Goal: Transaction & Acquisition: Book appointment/travel/reservation

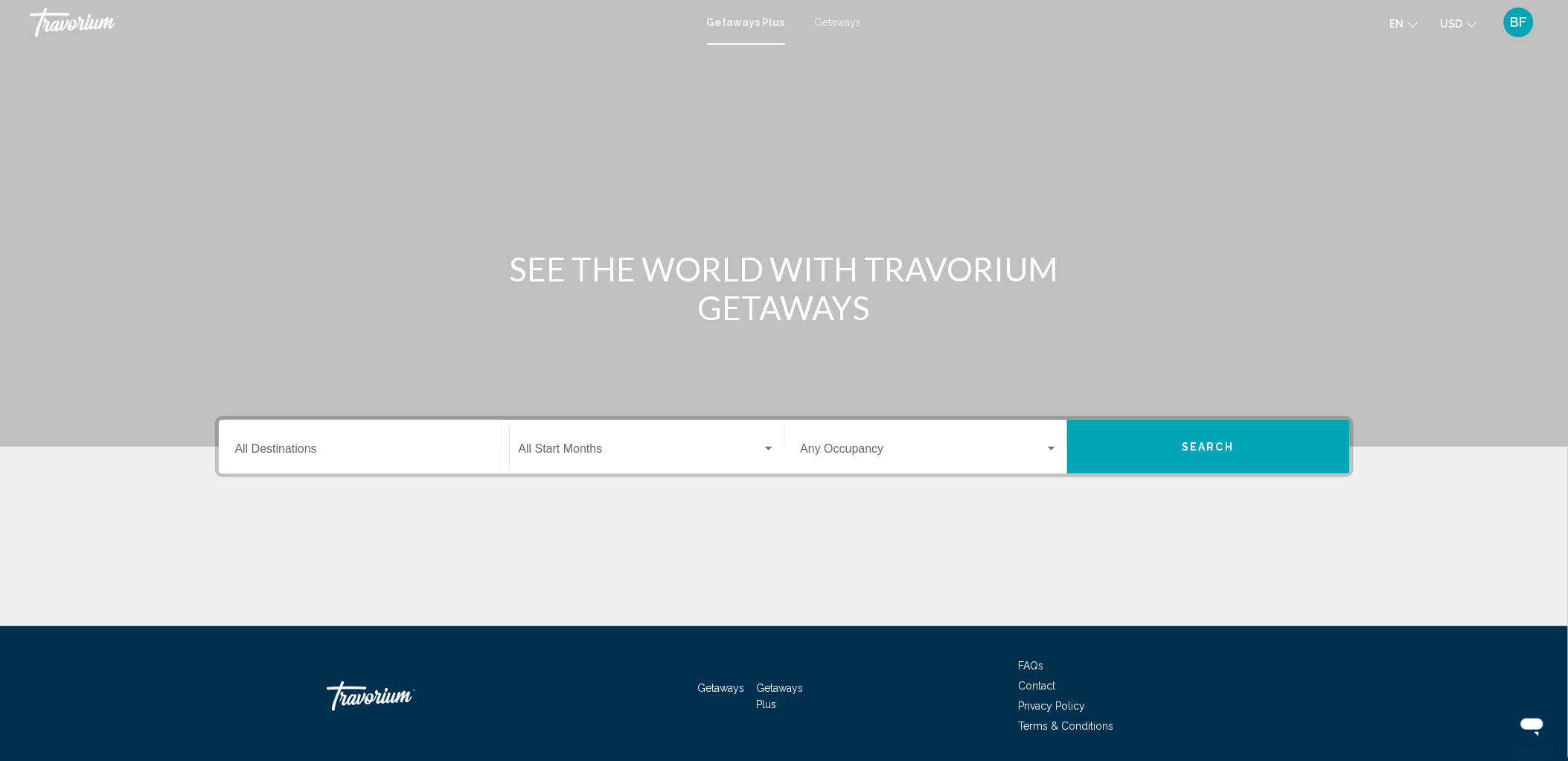
click at [276, 442] on div "Destination All Destinations" at bounding box center [364, 446] width 258 height 47
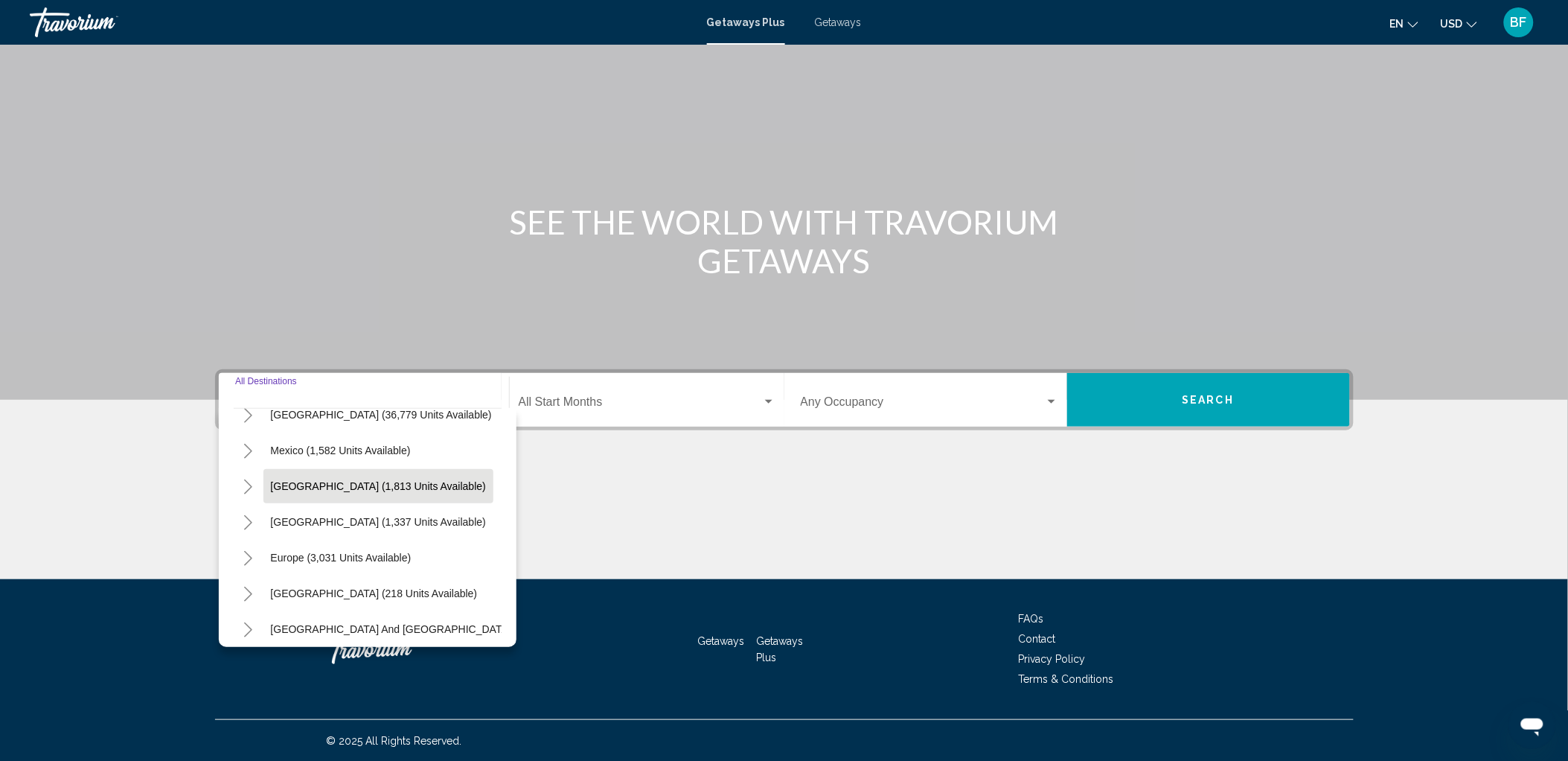
scroll to position [83, 0]
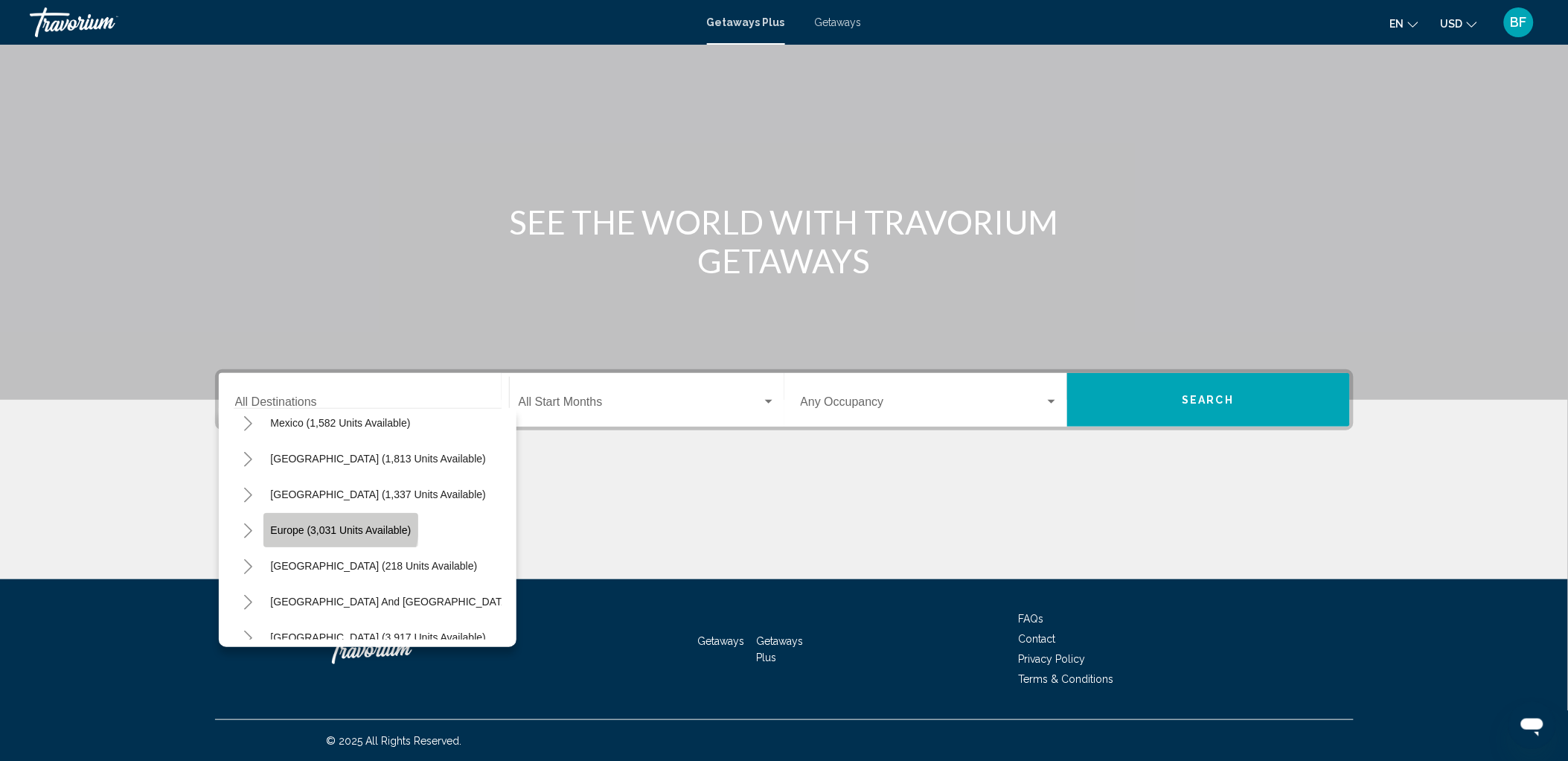
click at [303, 518] on button "Europe (3,031 units available)" at bounding box center [341, 530] width 156 height 34
type input "**********"
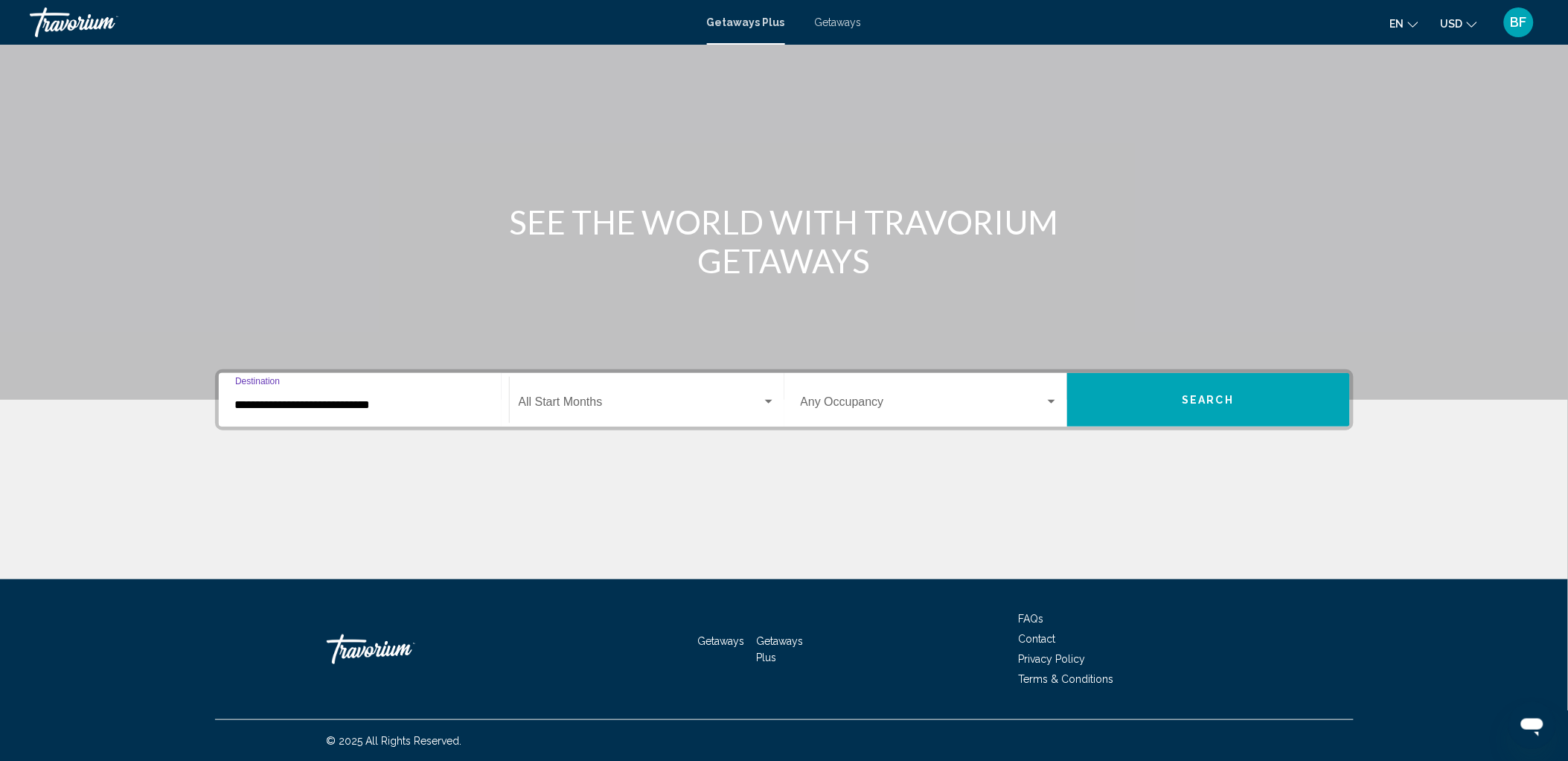
click at [590, 395] on div "Start Month All Start Months" at bounding box center [647, 399] width 257 height 47
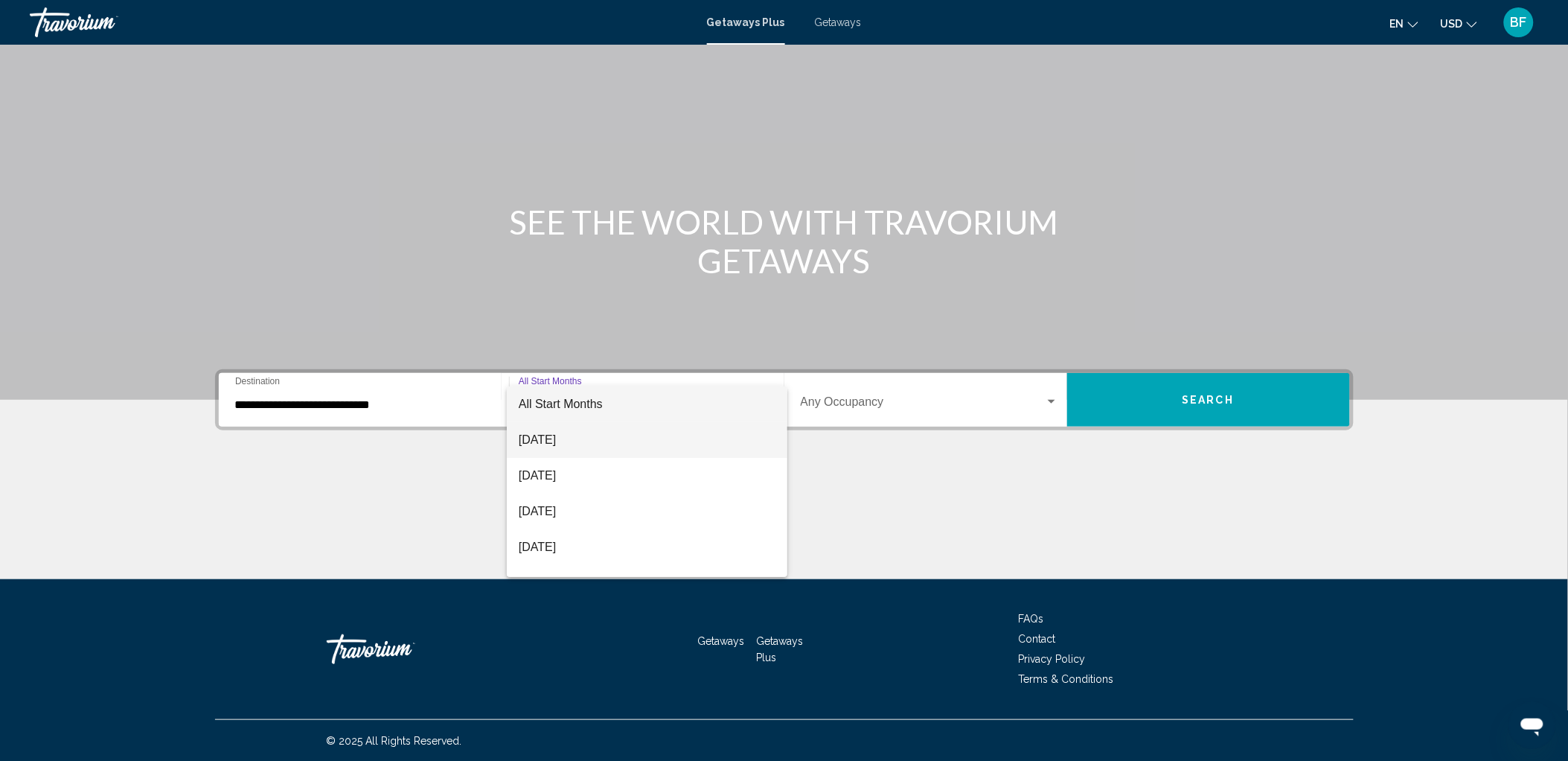
click at [584, 440] on span "[DATE]" at bounding box center [647, 440] width 257 height 36
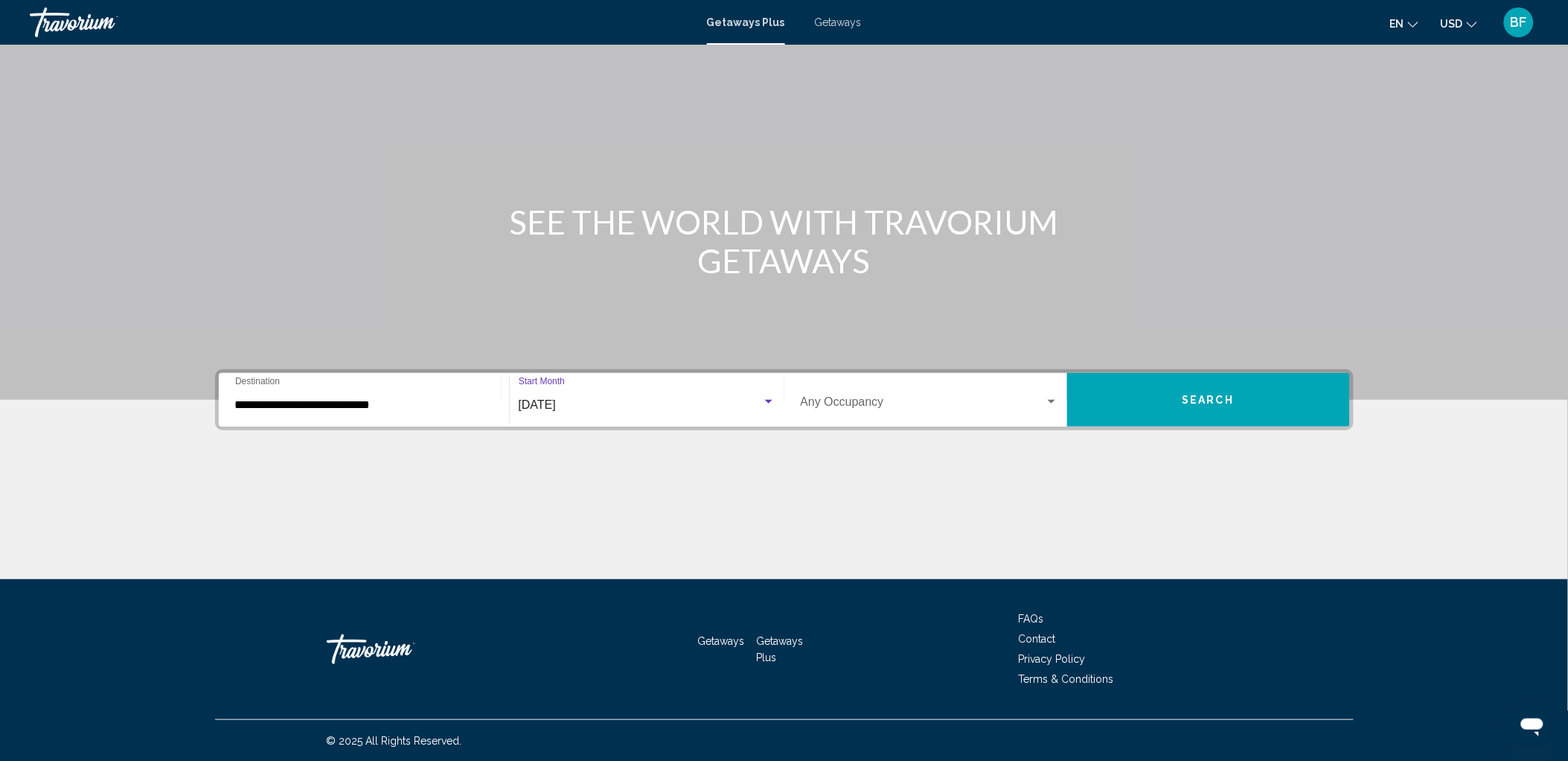
click at [1204, 390] on button "Search" at bounding box center [1208, 399] width 283 height 53
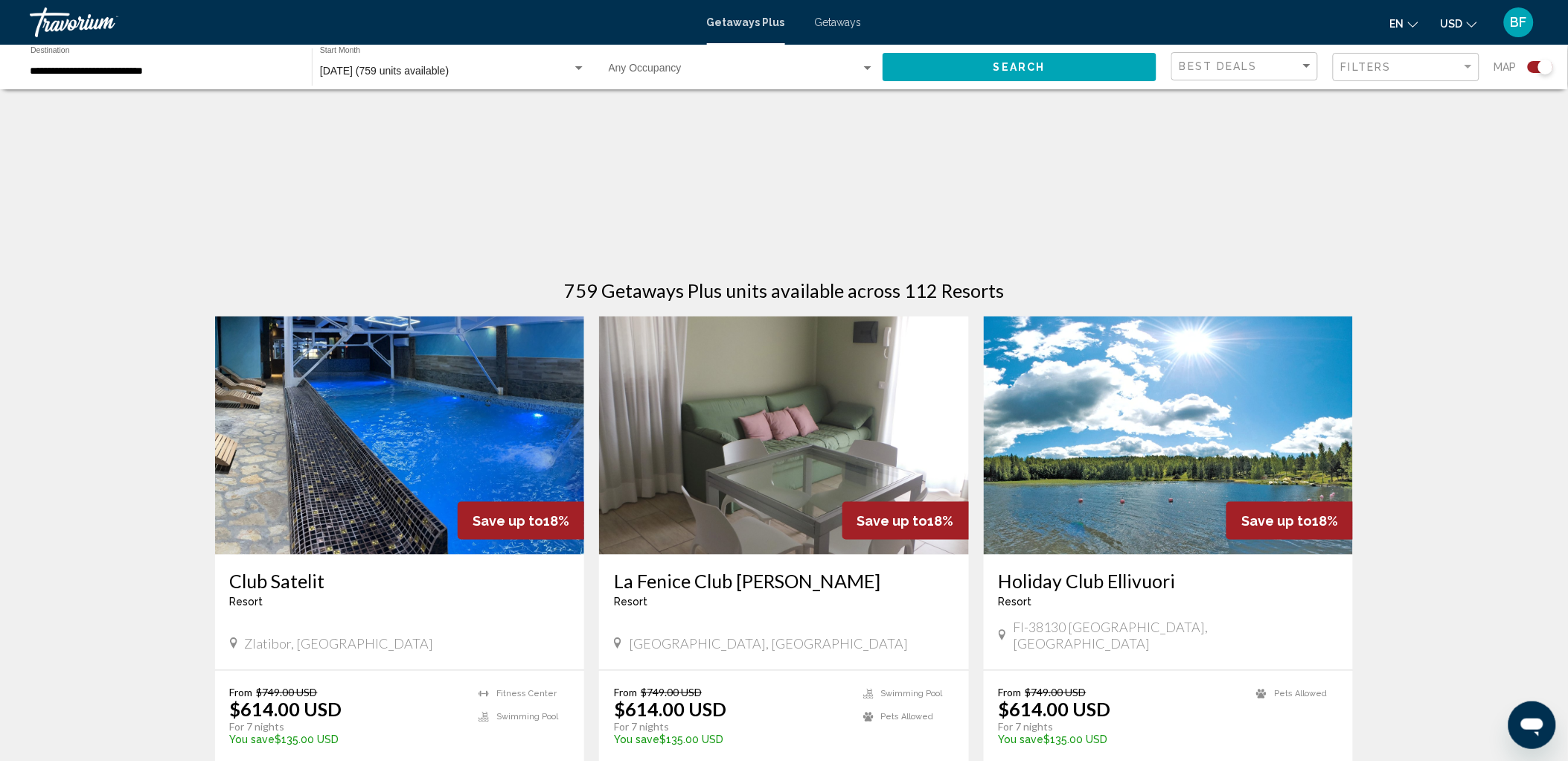
scroll to position [330, 0]
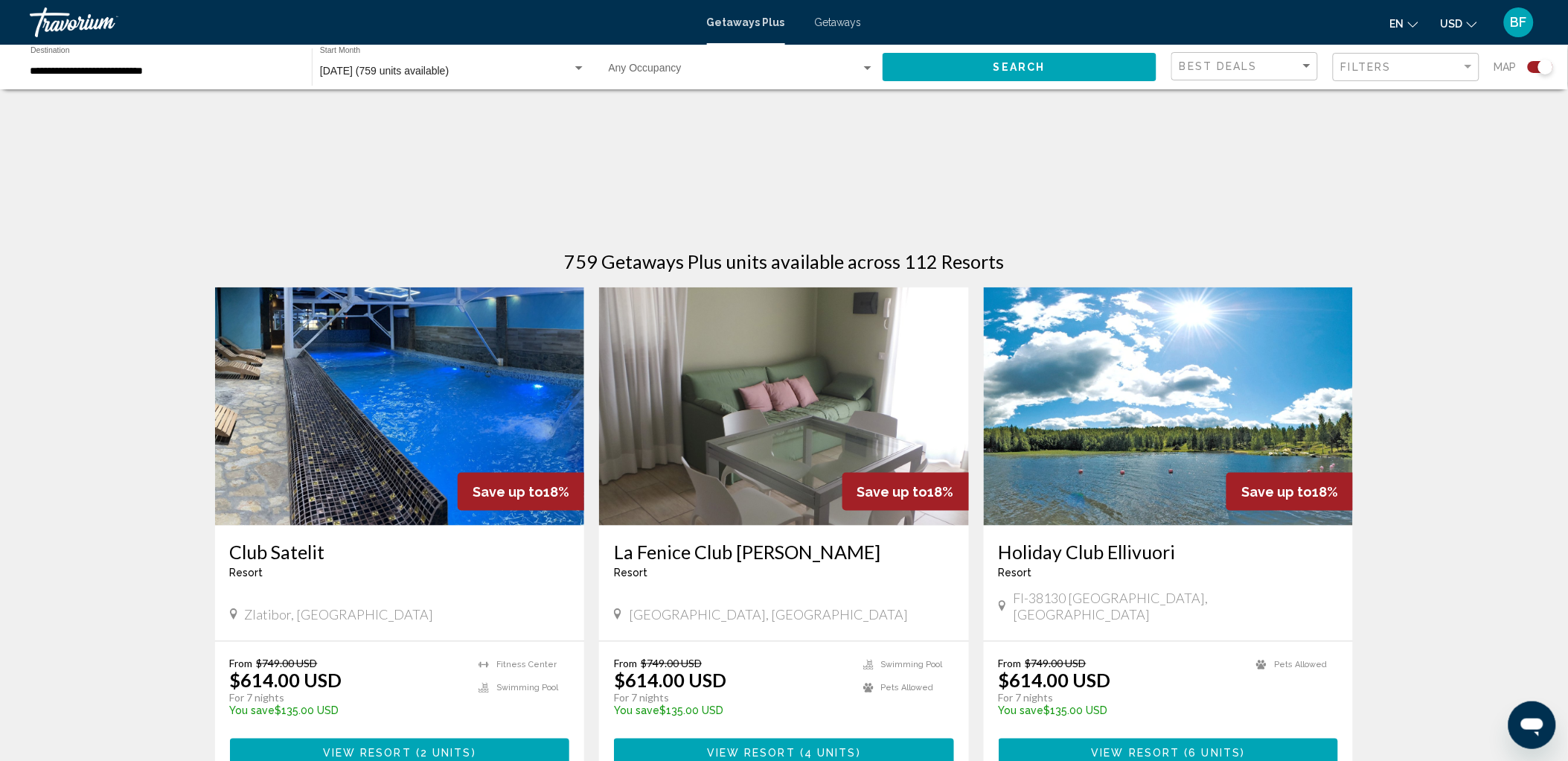
click at [1236, 55] on div "Best Deals" at bounding box center [1246, 66] width 134 height 28
click at [1233, 105] on span "Lowest Price" at bounding box center [1246, 98] width 134 height 31
click at [1051, 65] on button "Search" at bounding box center [1019, 66] width 275 height 28
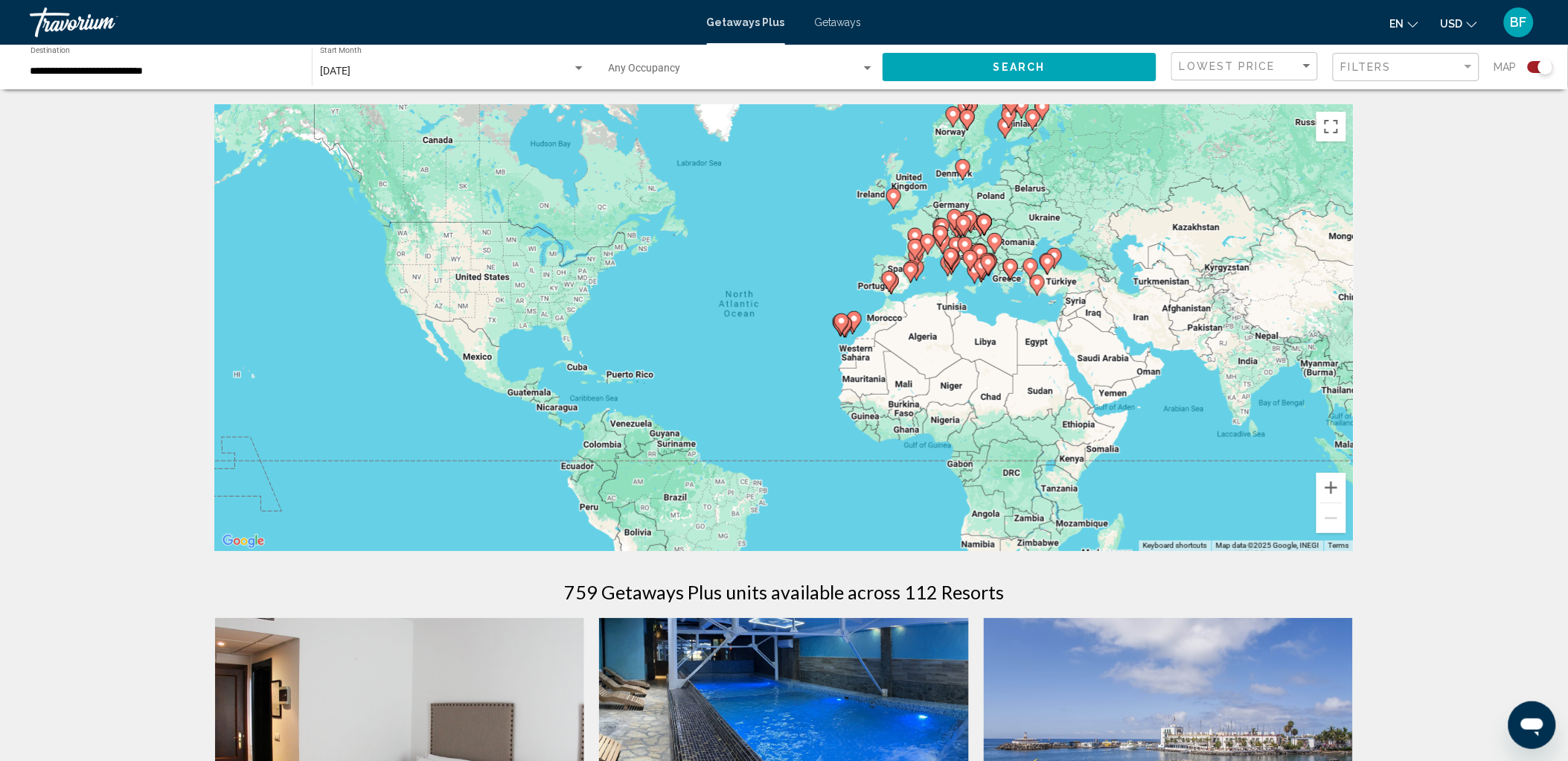
click at [1411, 60] on div "Filters" at bounding box center [1407, 67] width 134 height 28
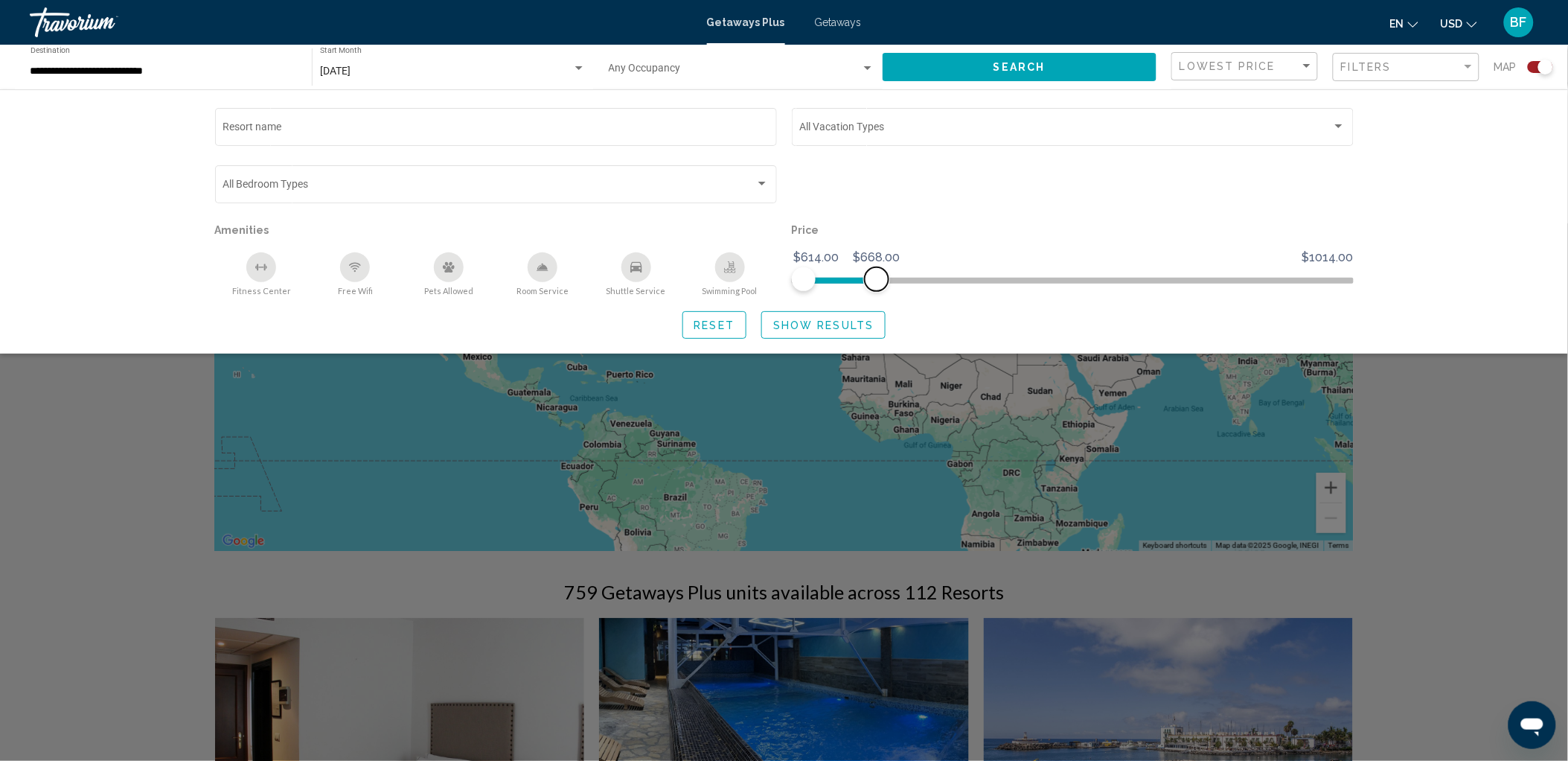
drag, startPoint x: 1338, startPoint y: 278, endPoint x: 876, endPoint y: 280, distance: 462.0
click at [876, 280] on span "Search widget" at bounding box center [877, 279] width 24 height 24
click at [845, 321] on span "Show Results" at bounding box center [823, 325] width 101 height 12
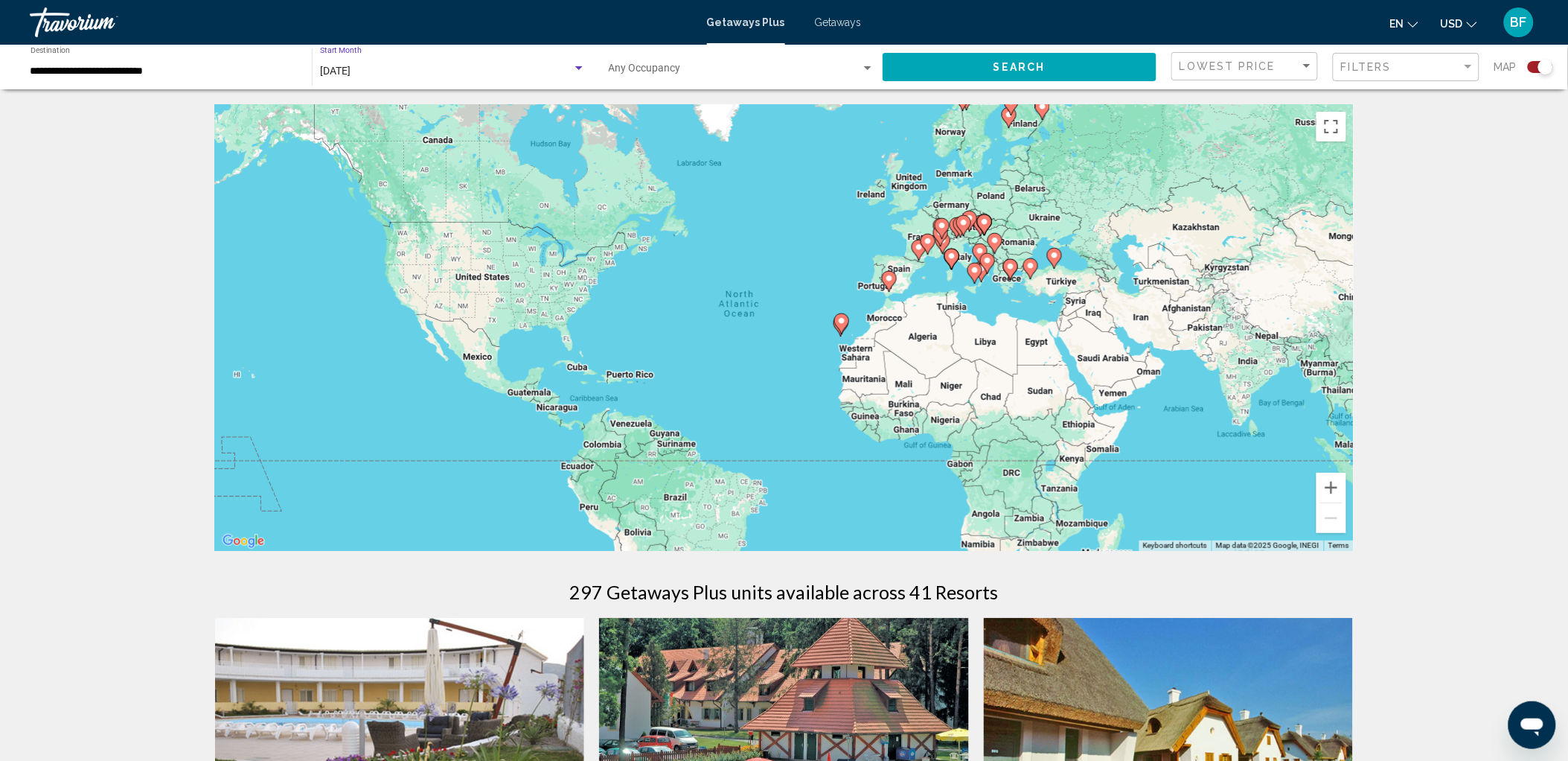
click at [427, 66] on div "[DATE]" at bounding box center [446, 71] width 253 height 12
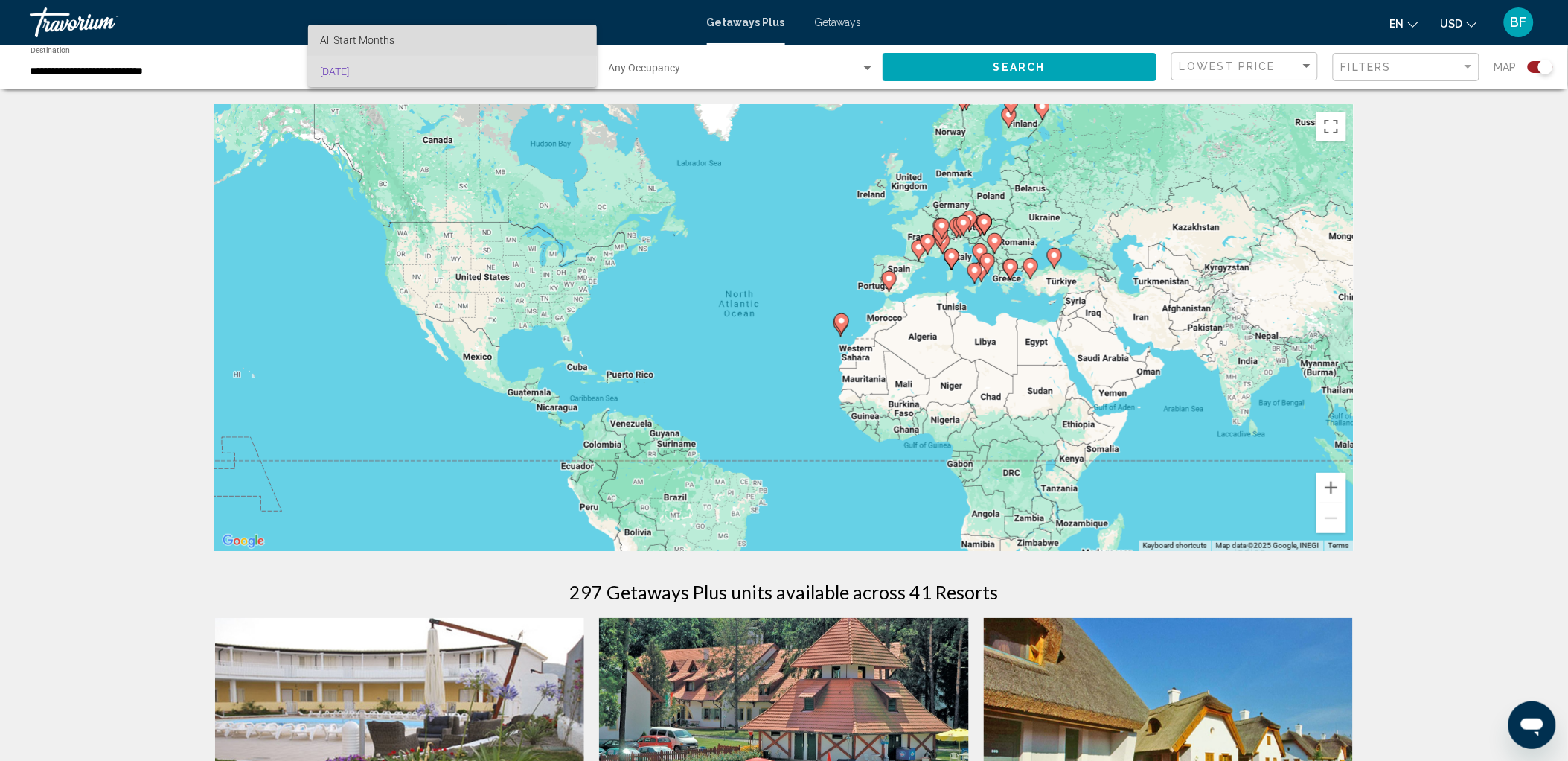
click at [363, 32] on span "All Start Months" at bounding box center [452, 40] width 265 height 31
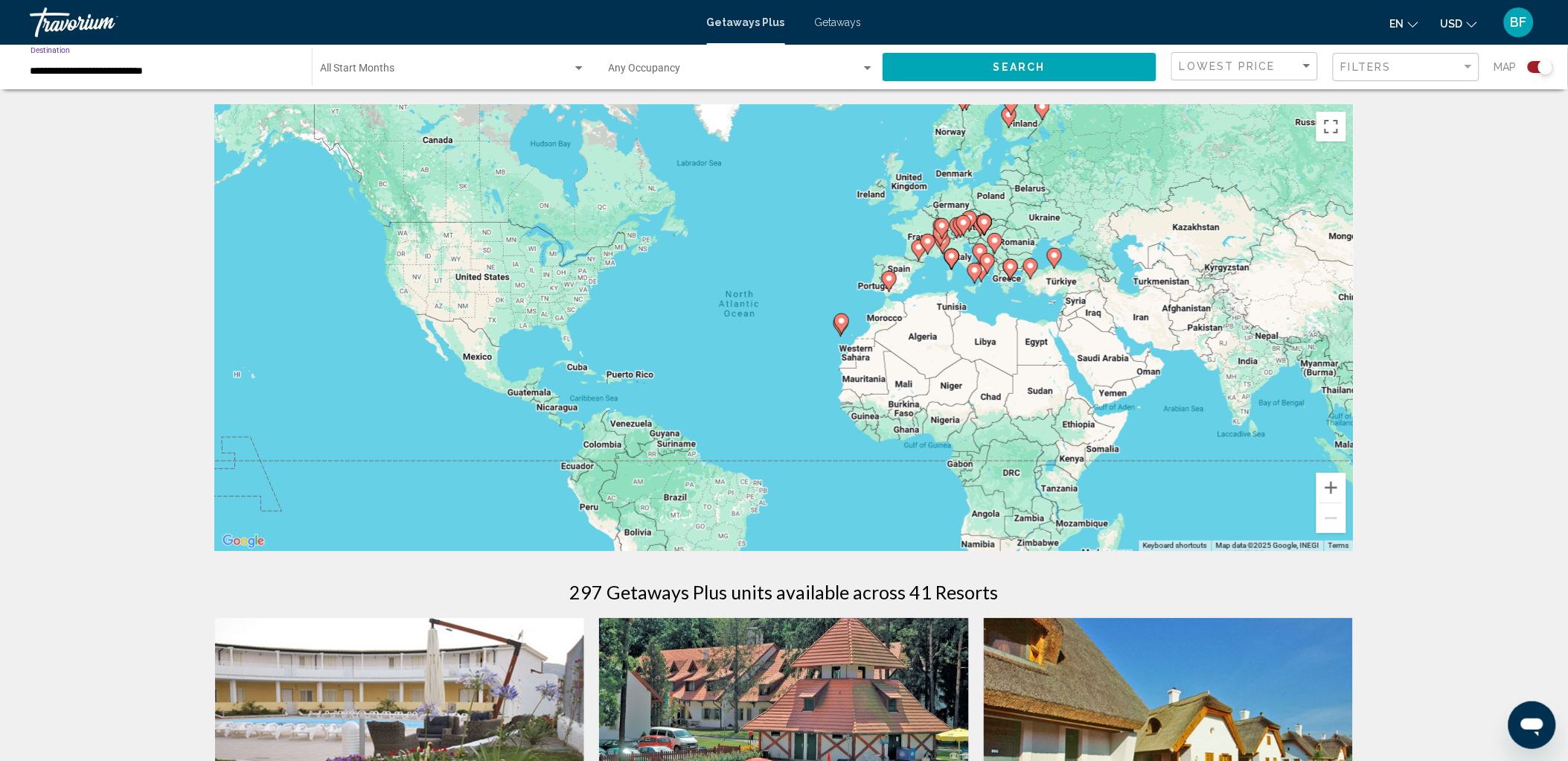
click at [62, 71] on input "**********" at bounding box center [163, 71] width 267 height 12
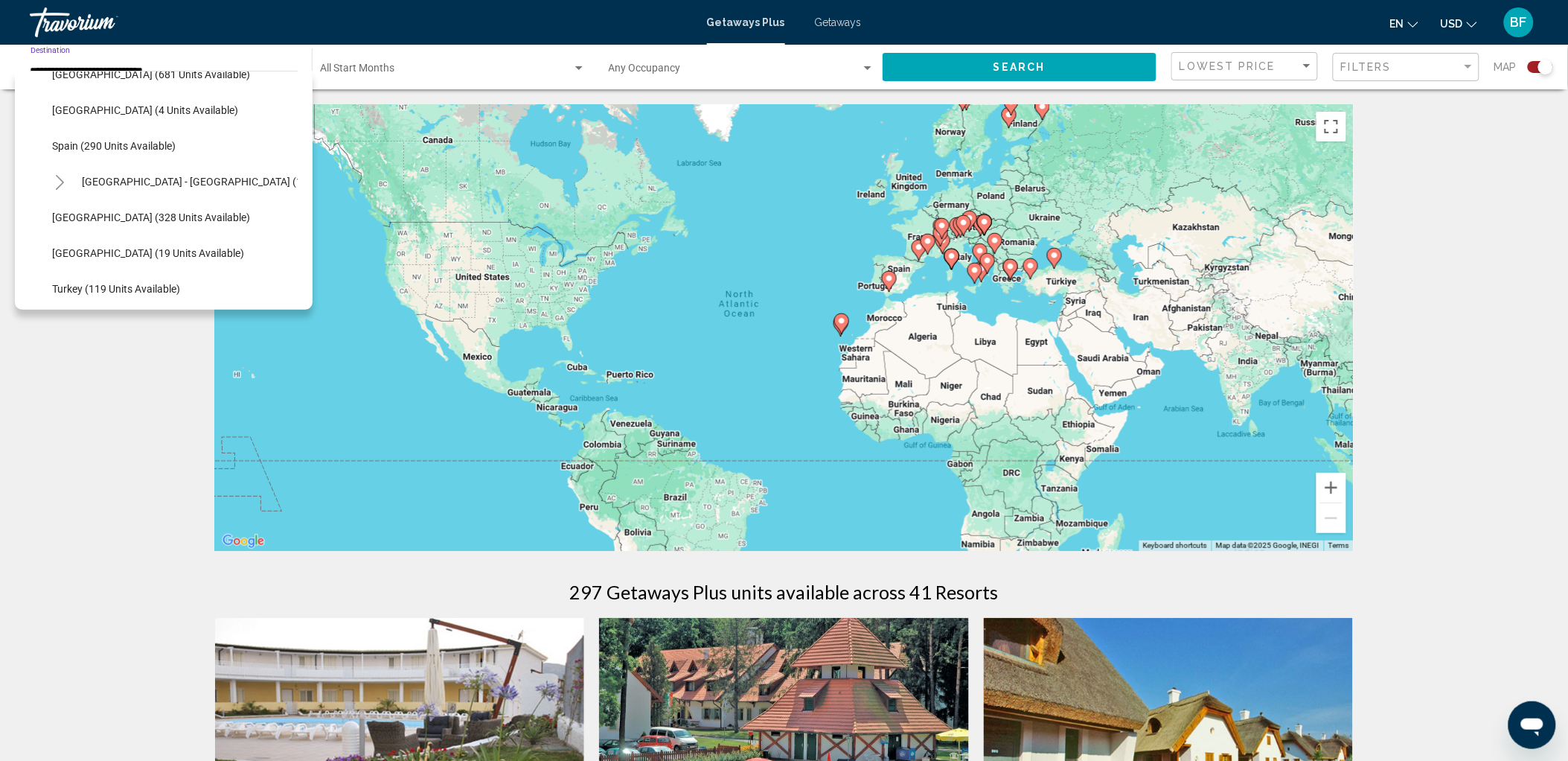
scroll to position [591, 0]
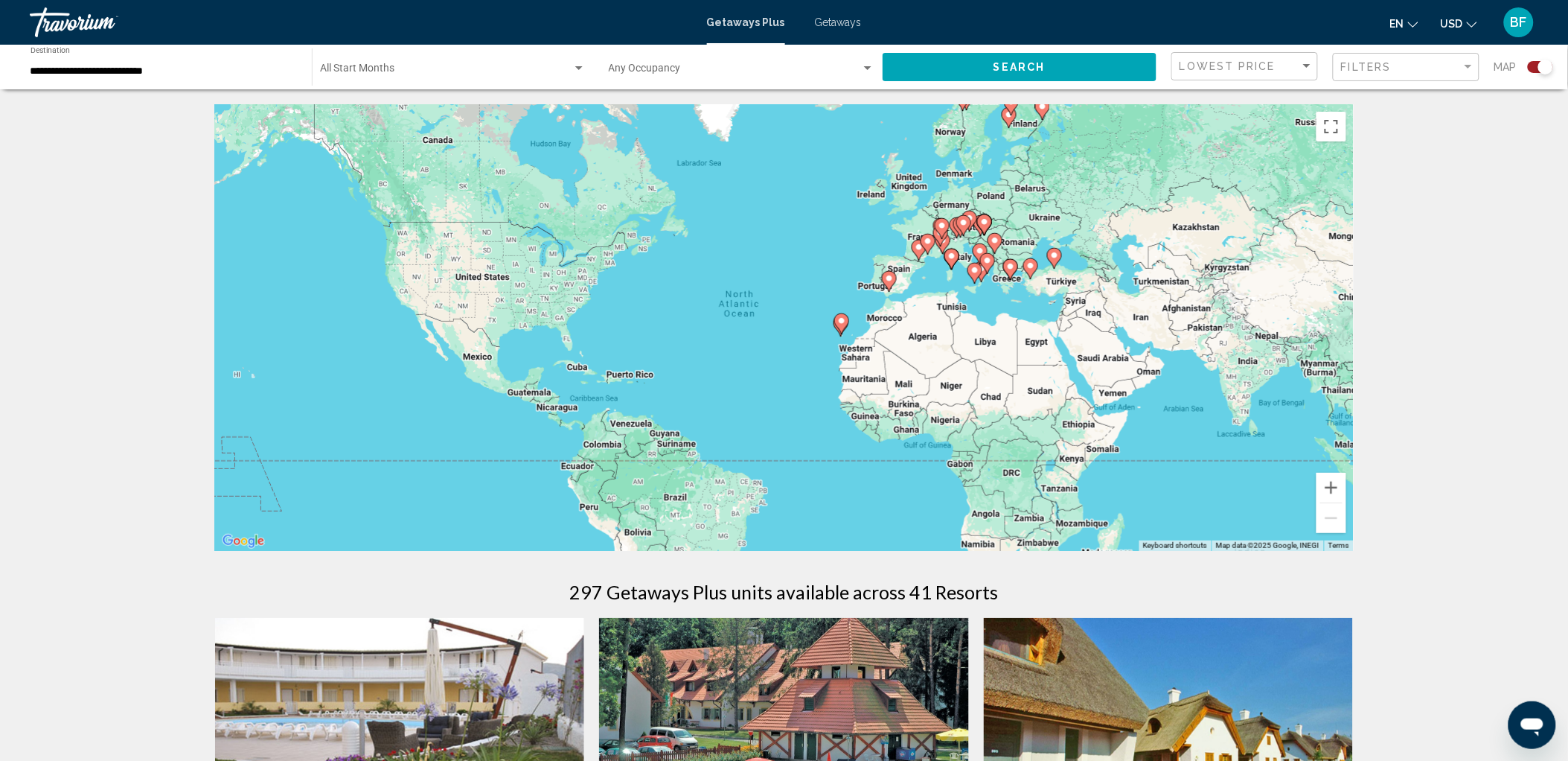
click at [1059, 66] on button "Search" at bounding box center [1019, 66] width 275 height 28
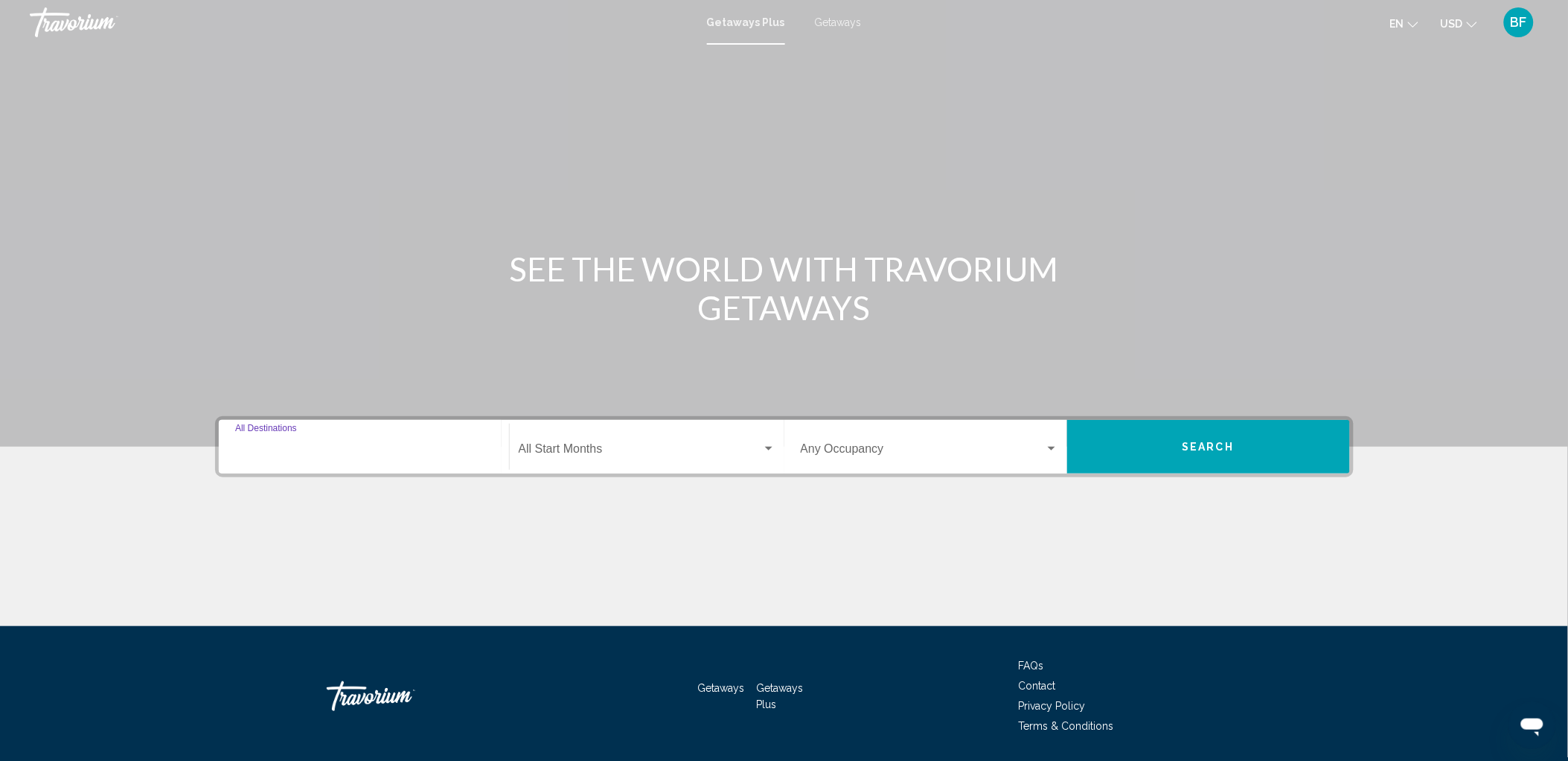
click at [295, 449] on input "Destination All Destinations" at bounding box center [364, 452] width 258 height 13
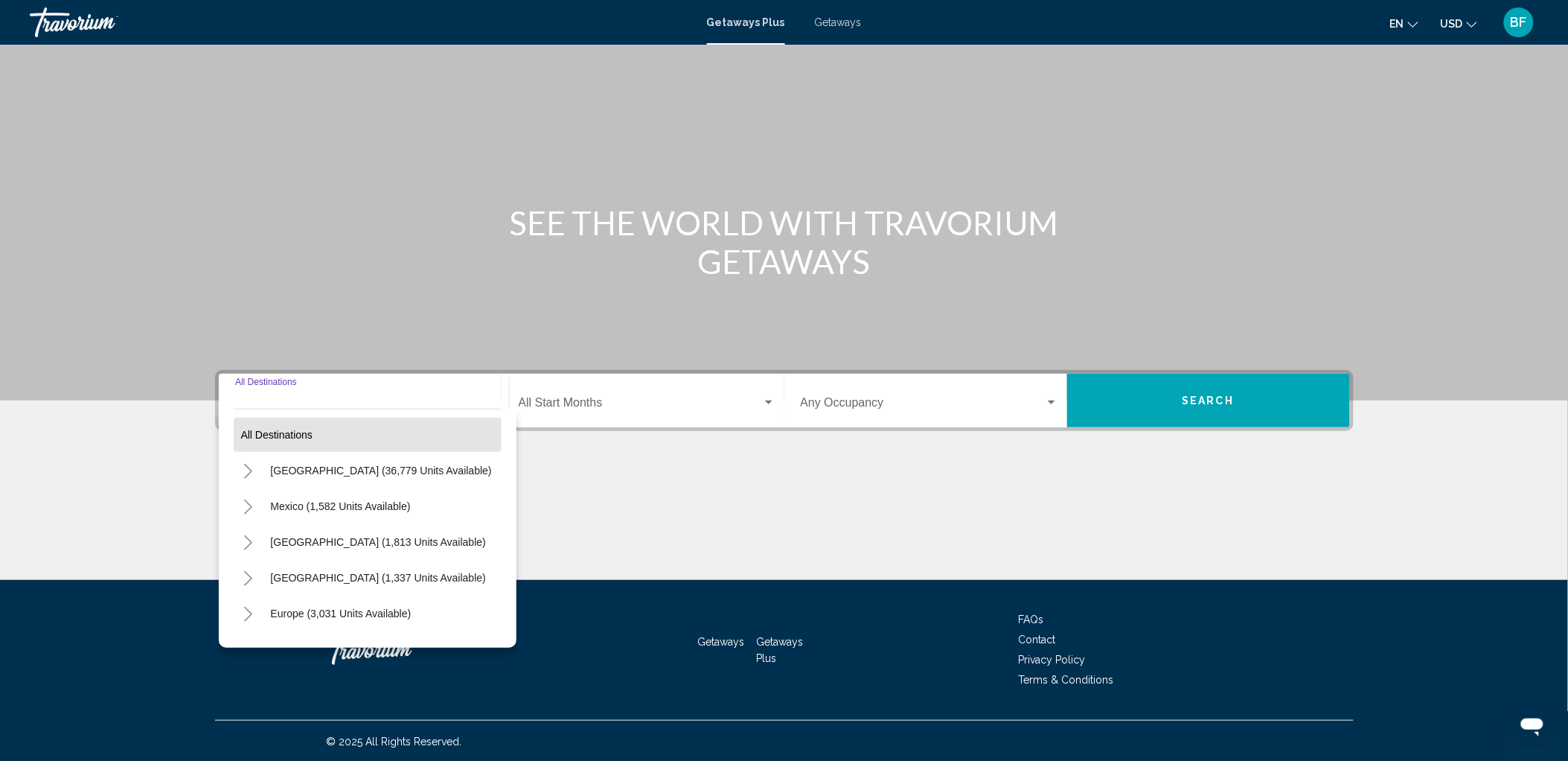
scroll to position [47, 0]
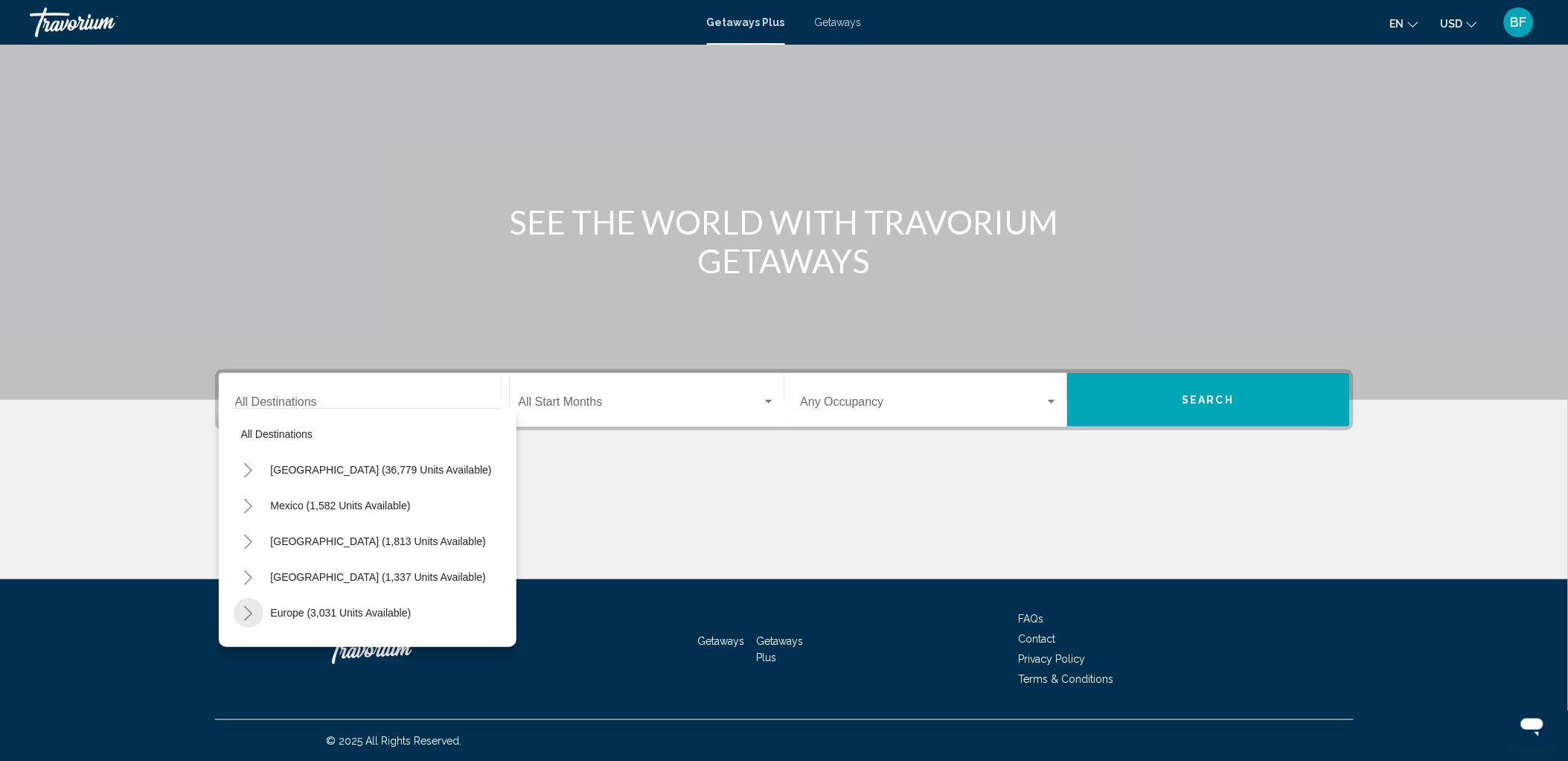
click at [250, 612] on icon "Toggle Europe (3,031 units available)" at bounding box center [248, 613] width 8 height 15
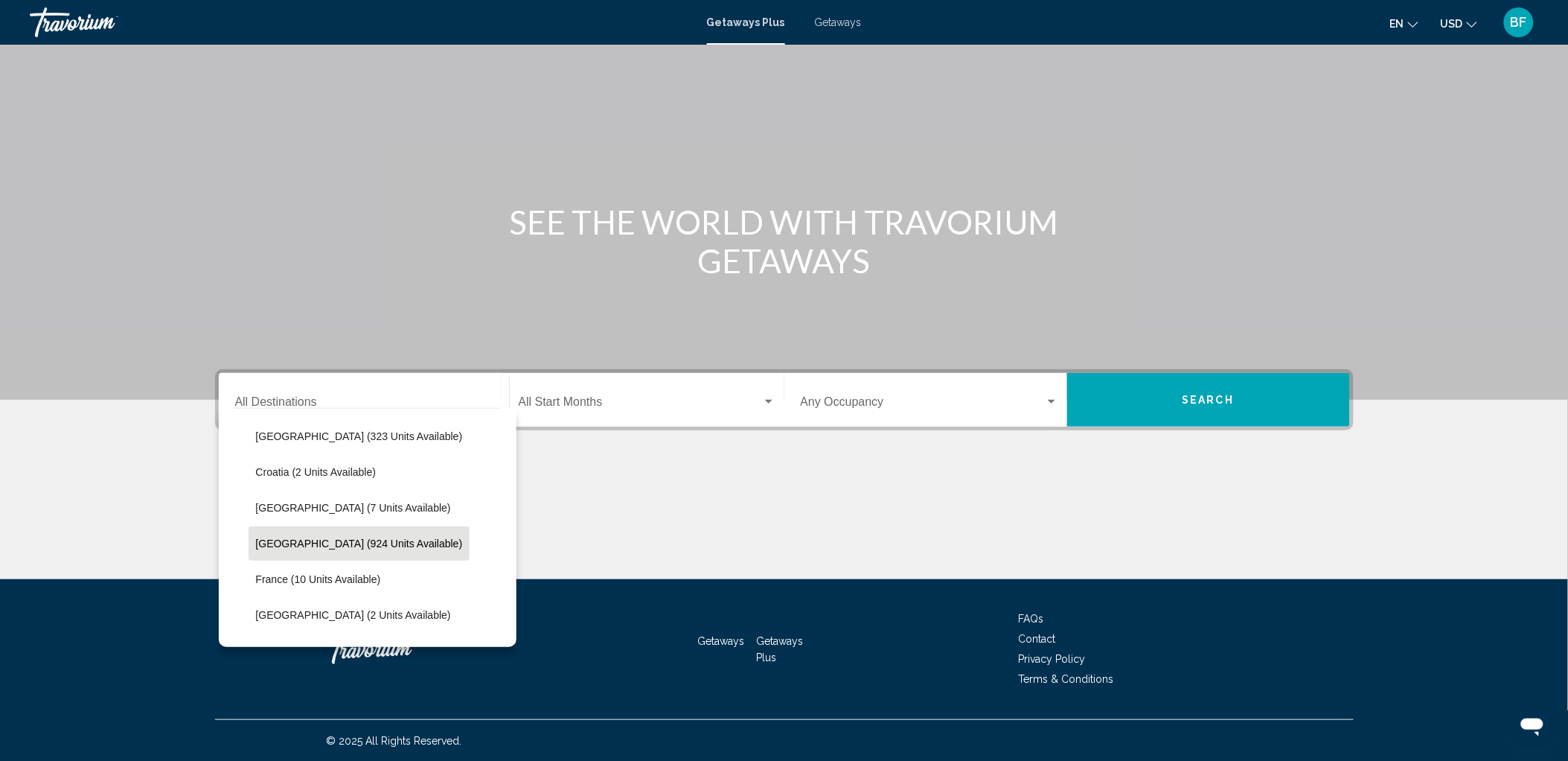
click at [280, 540] on span "[GEOGRAPHIC_DATA] (924 units available)" at bounding box center [359, 543] width 207 height 12
type input "**********"
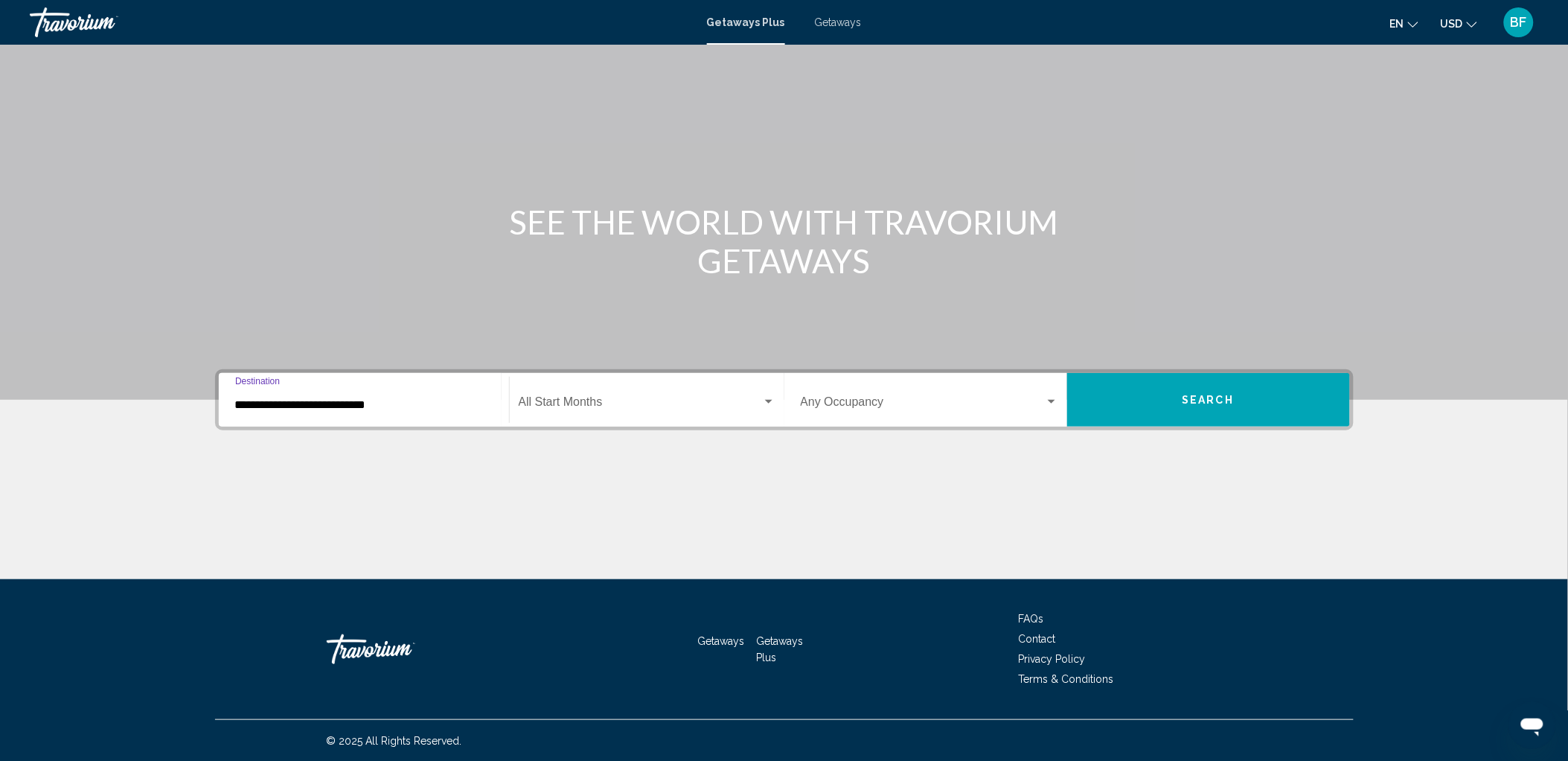
click at [551, 395] on div "Start Month All Start Months" at bounding box center [647, 399] width 257 height 47
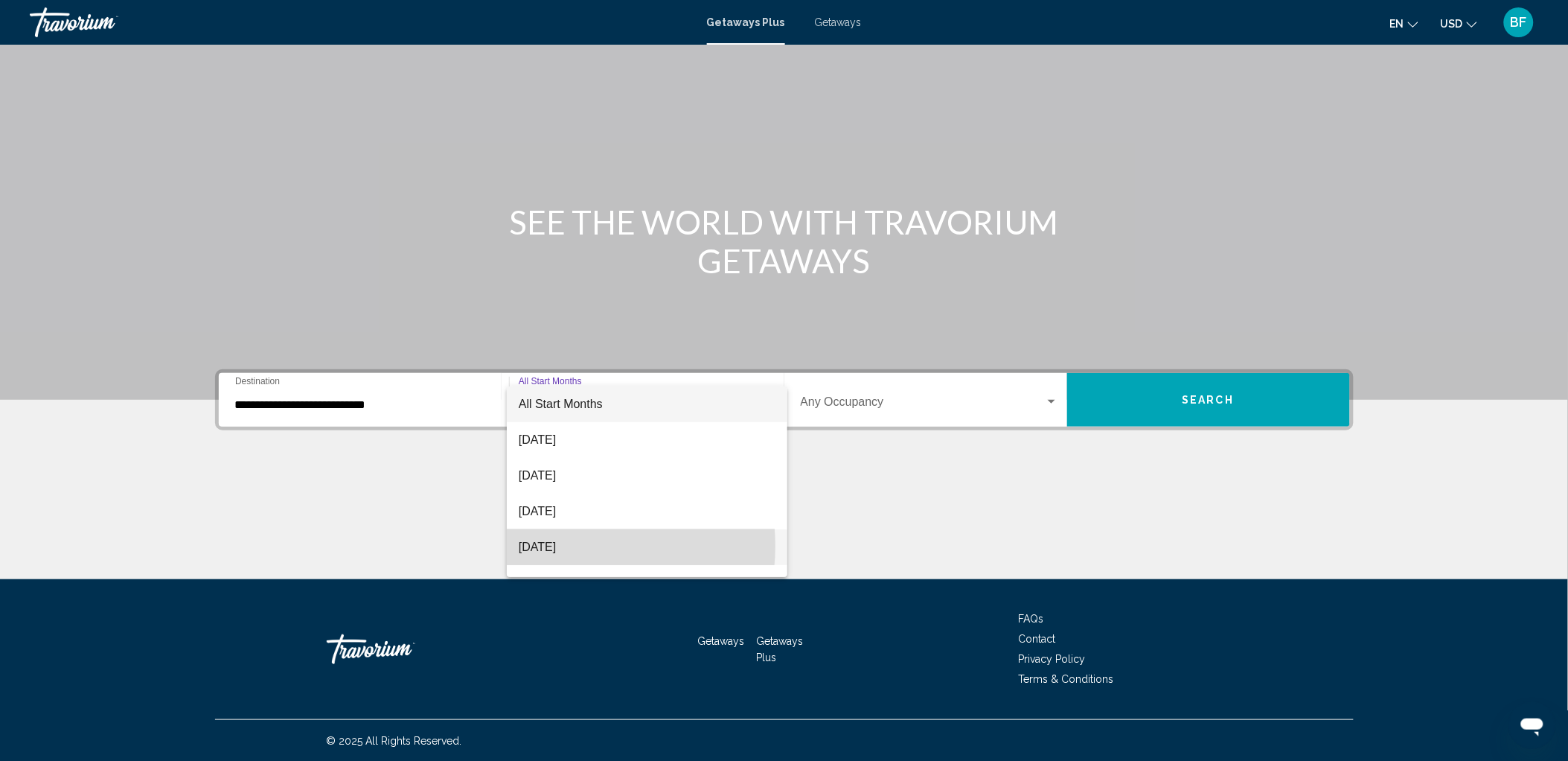
click at [567, 545] on span "[DATE]" at bounding box center [647, 547] width 257 height 36
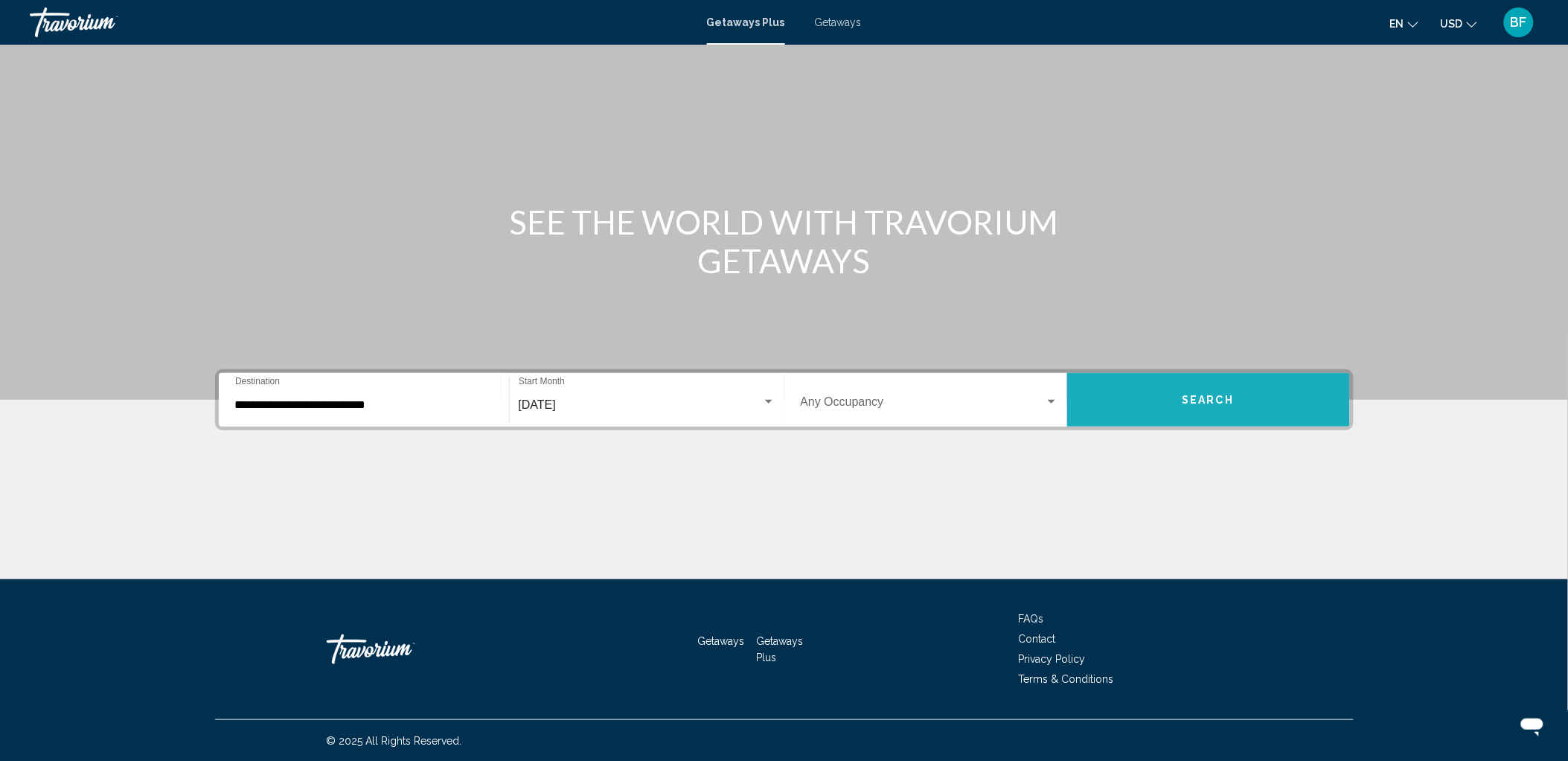
click at [1166, 402] on button "Search" at bounding box center [1208, 399] width 283 height 53
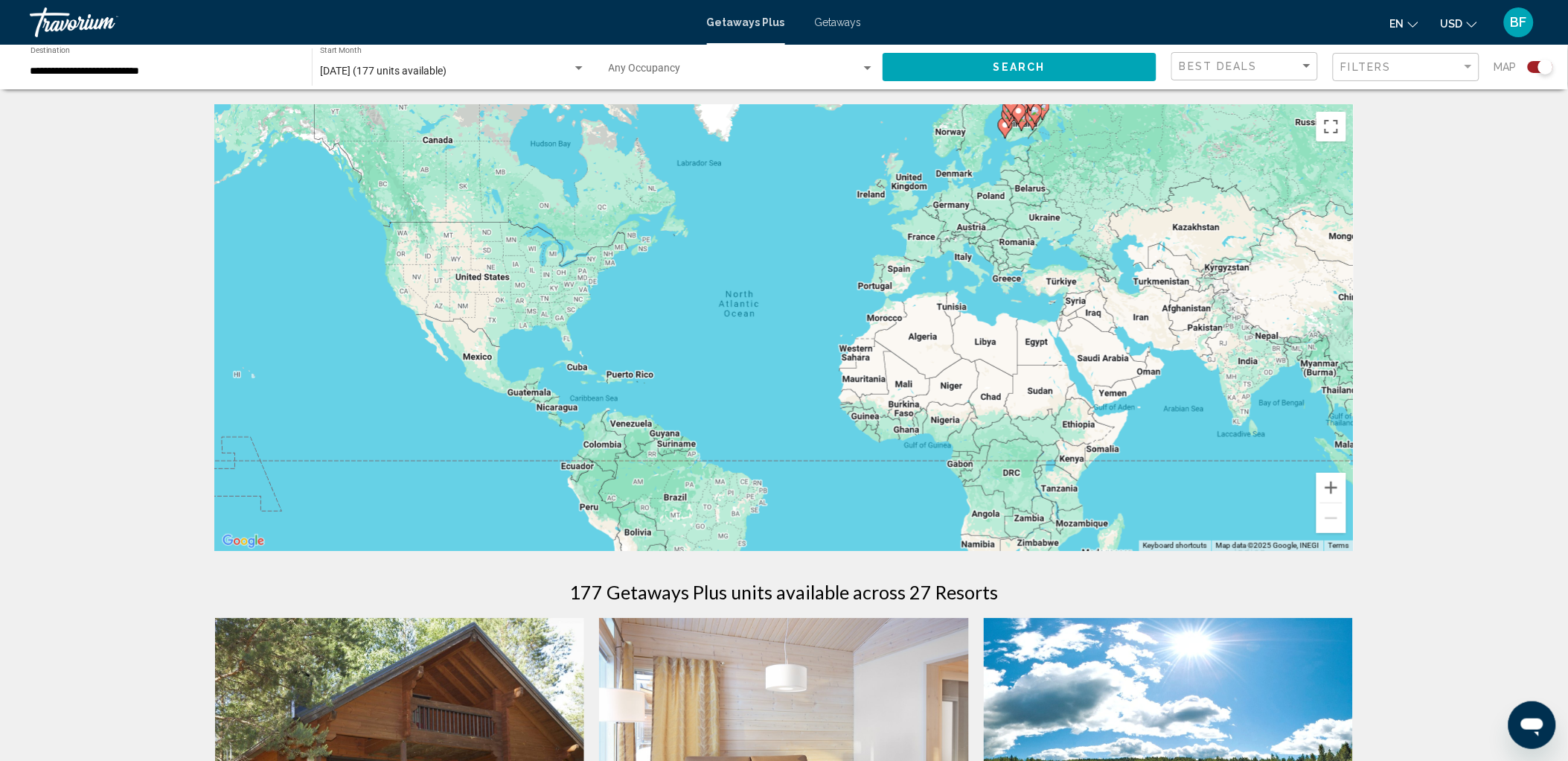
click at [1023, 124] on gmp-advanced-marker "Main content" at bounding box center [1019, 113] width 15 height 22
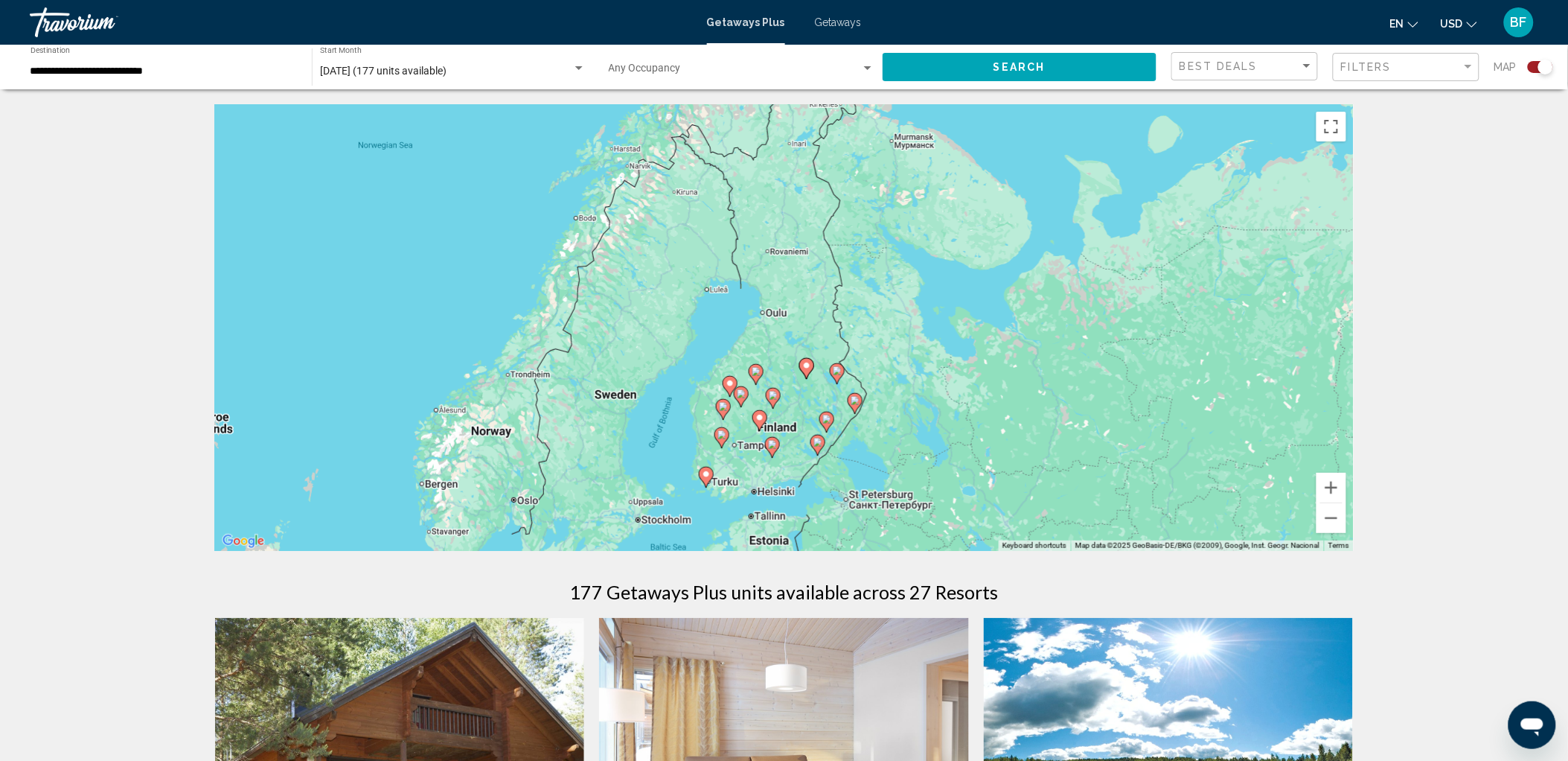
drag, startPoint x: 808, startPoint y: 175, endPoint x: 783, endPoint y: 288, distance: 115.7
click at [783, 288] on div "To activate drag with keyboard, press Alt + Enter. Once in keyboard drag state,…" at bounding box center [784, 327] width 1139 height 447
click at [808, 264] on div "To activate drag with keyboard, press Alt + Enter. Once in keyboard drag state,…" at bounding box center [784, 327] width 1139 height 447
click at [825, 326] on div "To activate drag with keyboard, press Alt + Enter. Once in keyboard drag state,…" at bounding box center [784, 327] width 1139 height 447
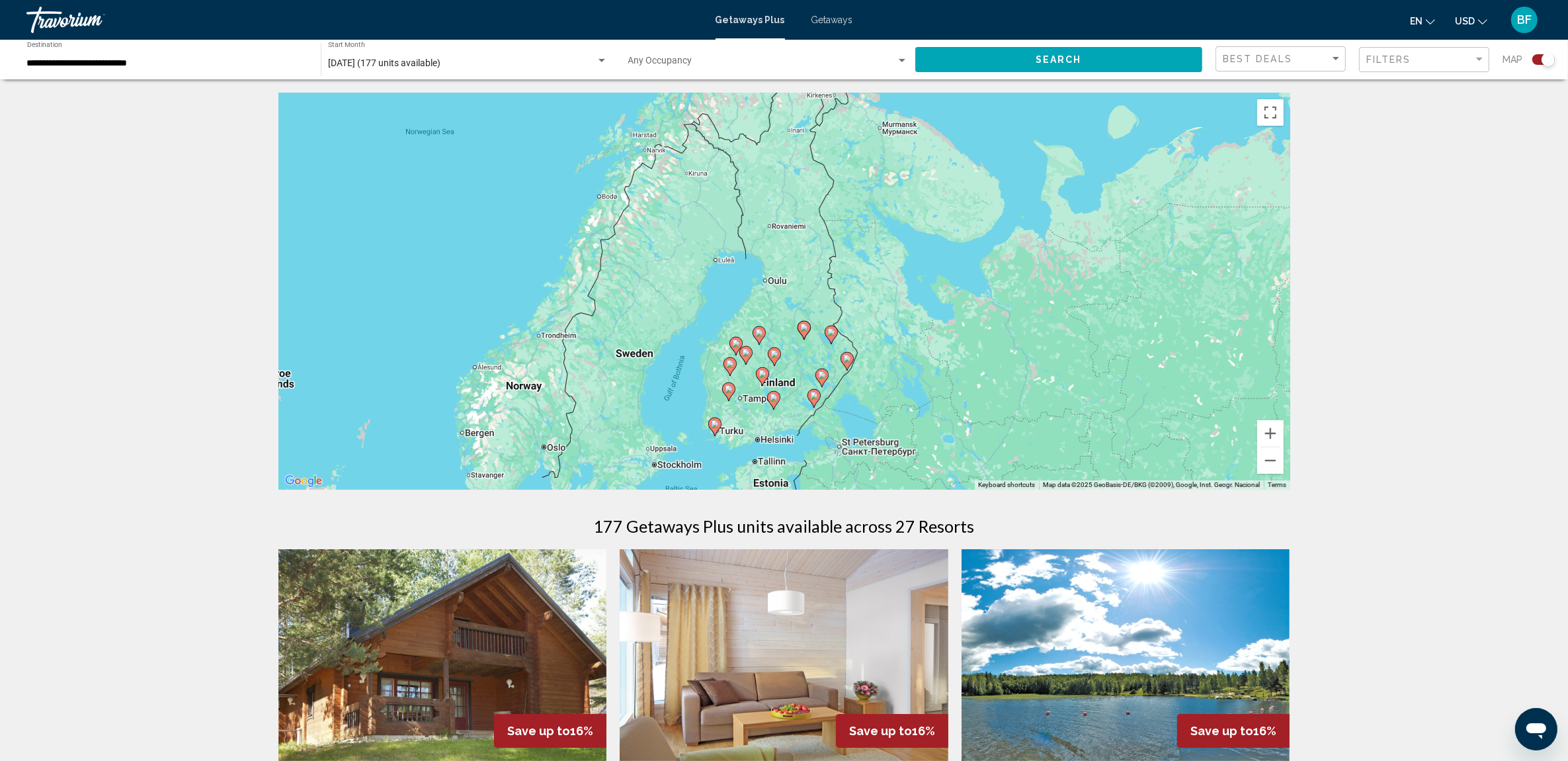
click at [715, 426] on image "Main content" at bounding box center [715, 424] width 8 height 8
type input "**********"
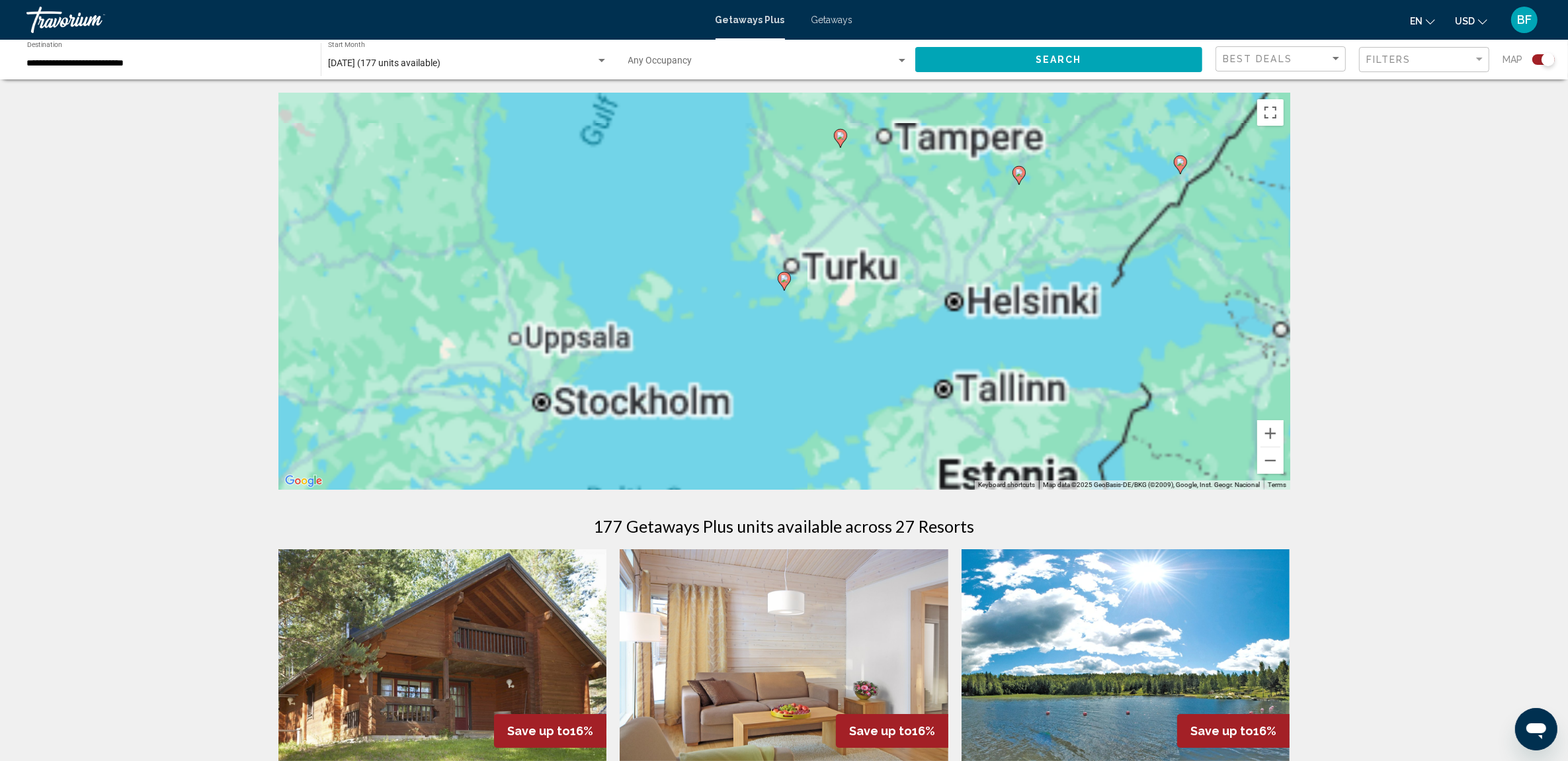
click at [788, 278] on icon "Main content" at bounding box center [783, 281] width 12 height 17
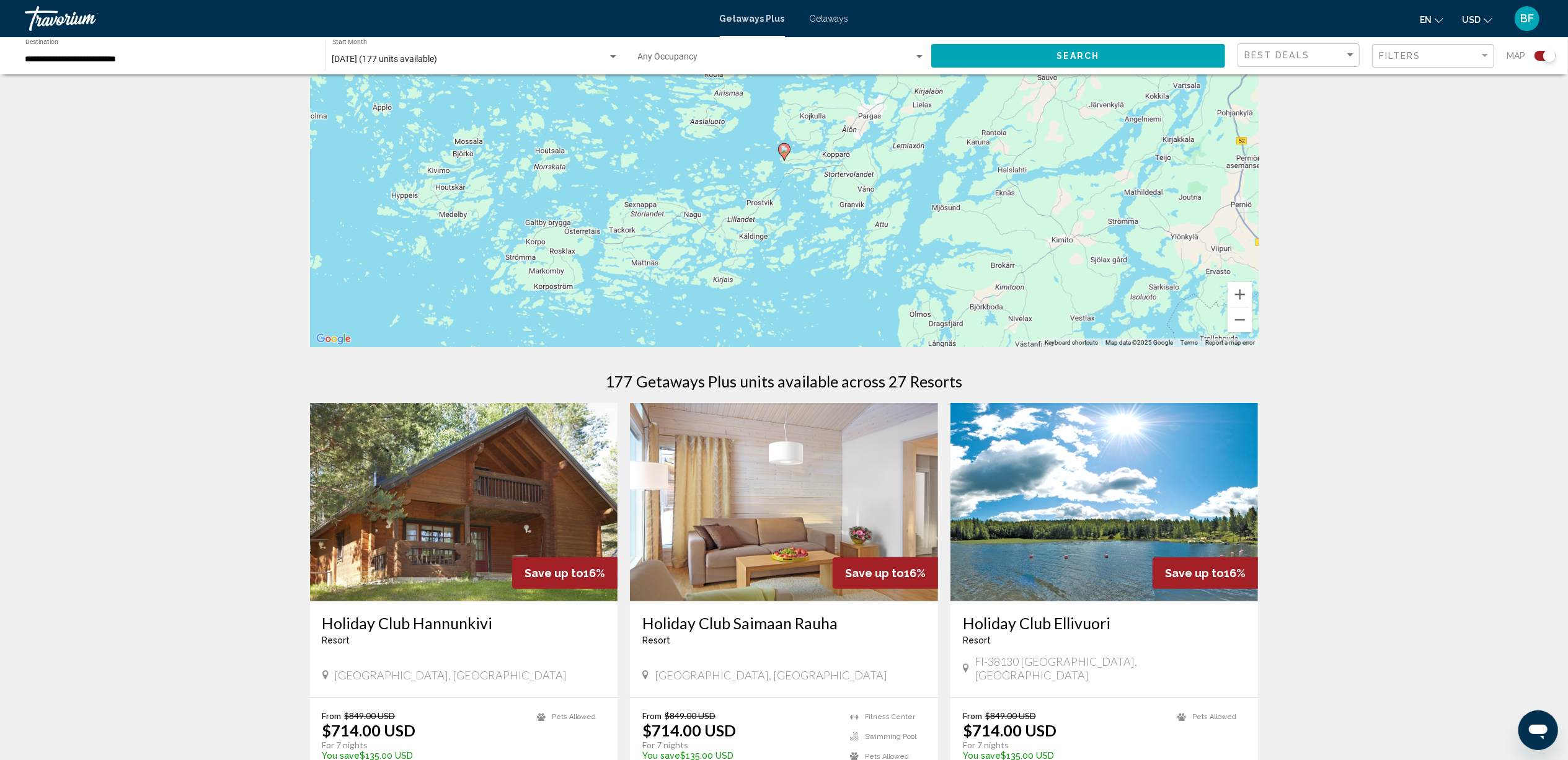
scroll to position [248, 0]
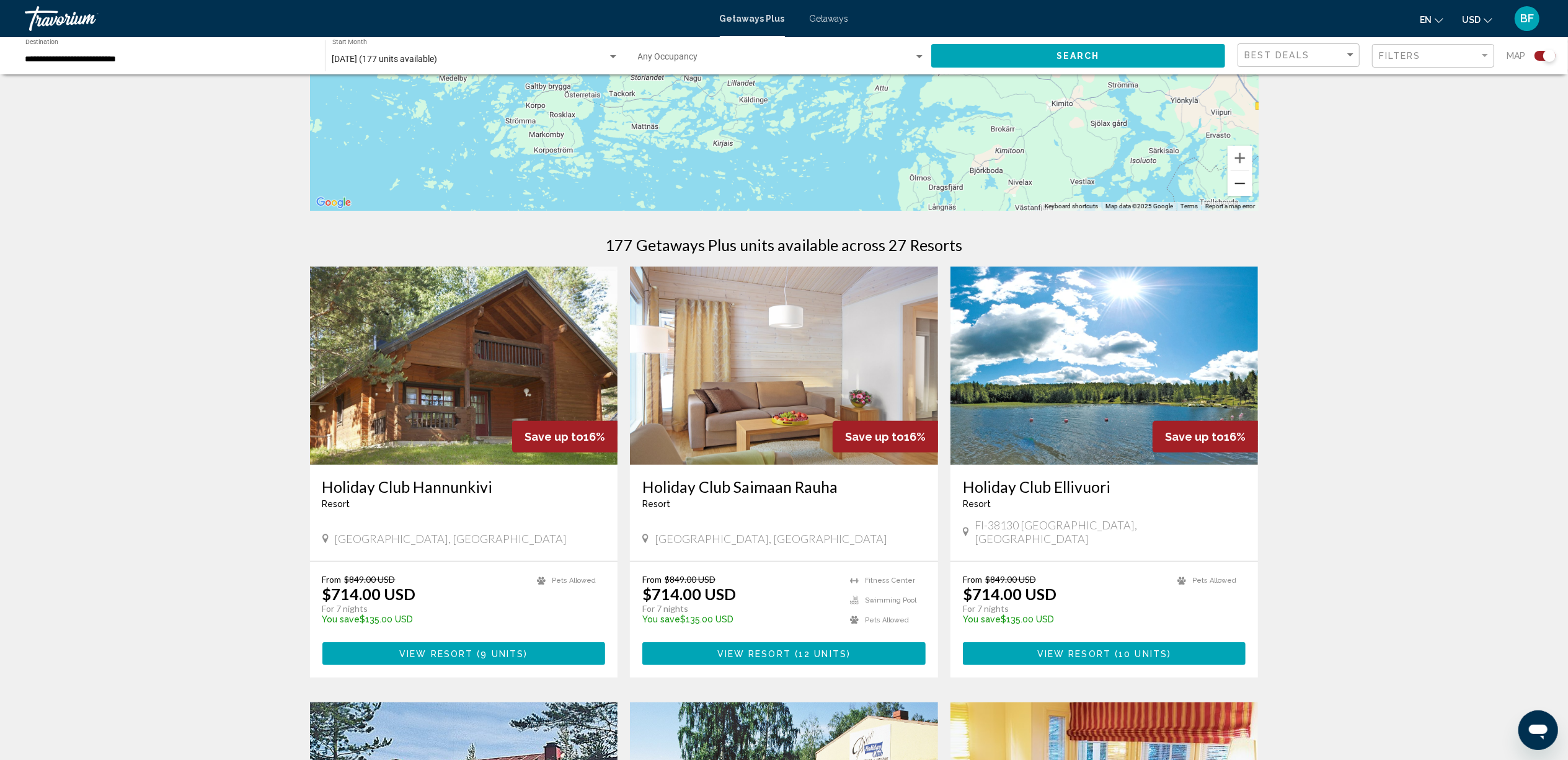
click at [1246, 181] on button "Zoom out" at bounding box center [1240, 183] width 25 height 25
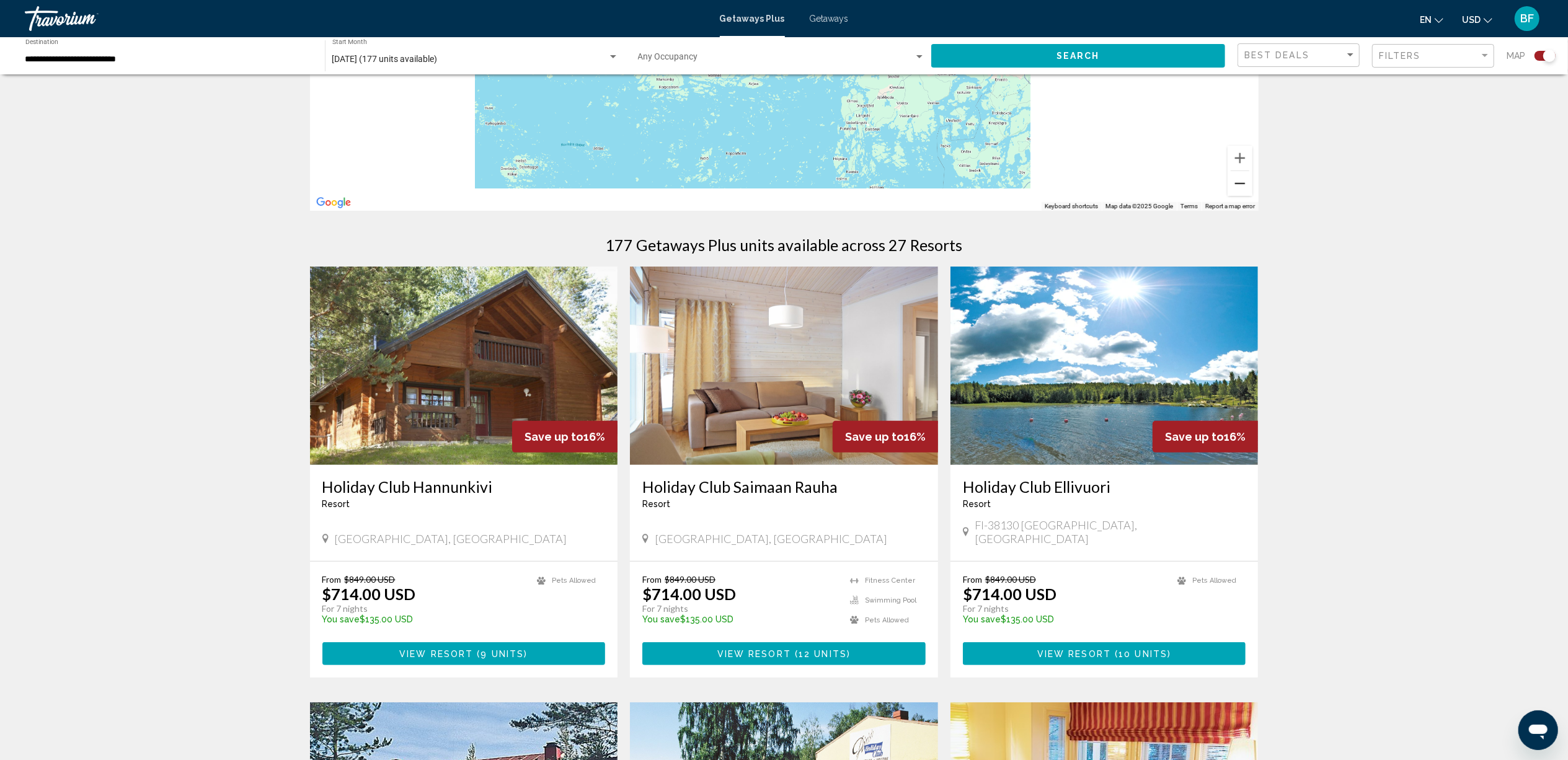
click at [1248, 182] on button "Zoom out" at bounding box center [1240, 183] width 25 height 25
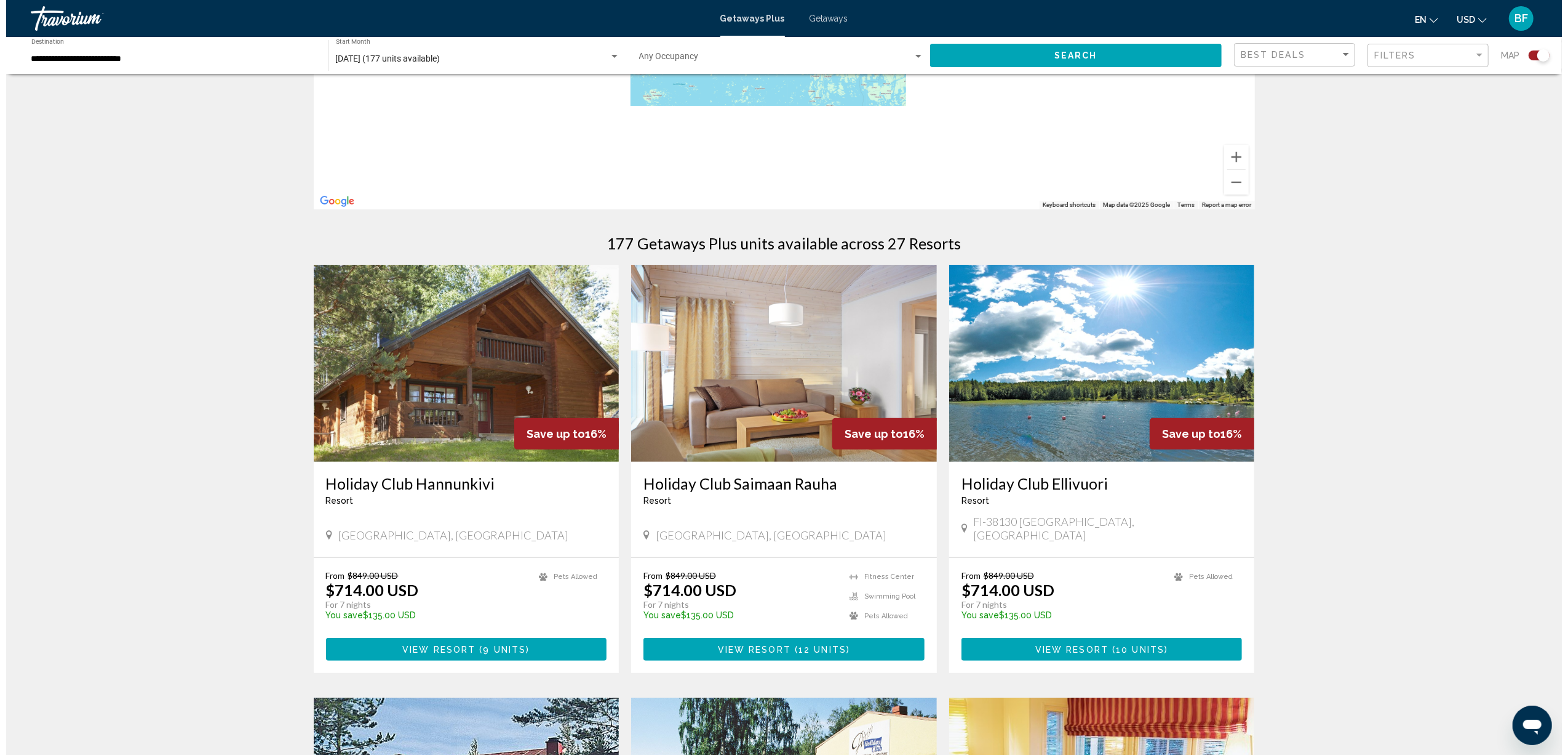
scroll to position [0, 0]
